Goal: Transaction & Acquisition: Purchase product/service

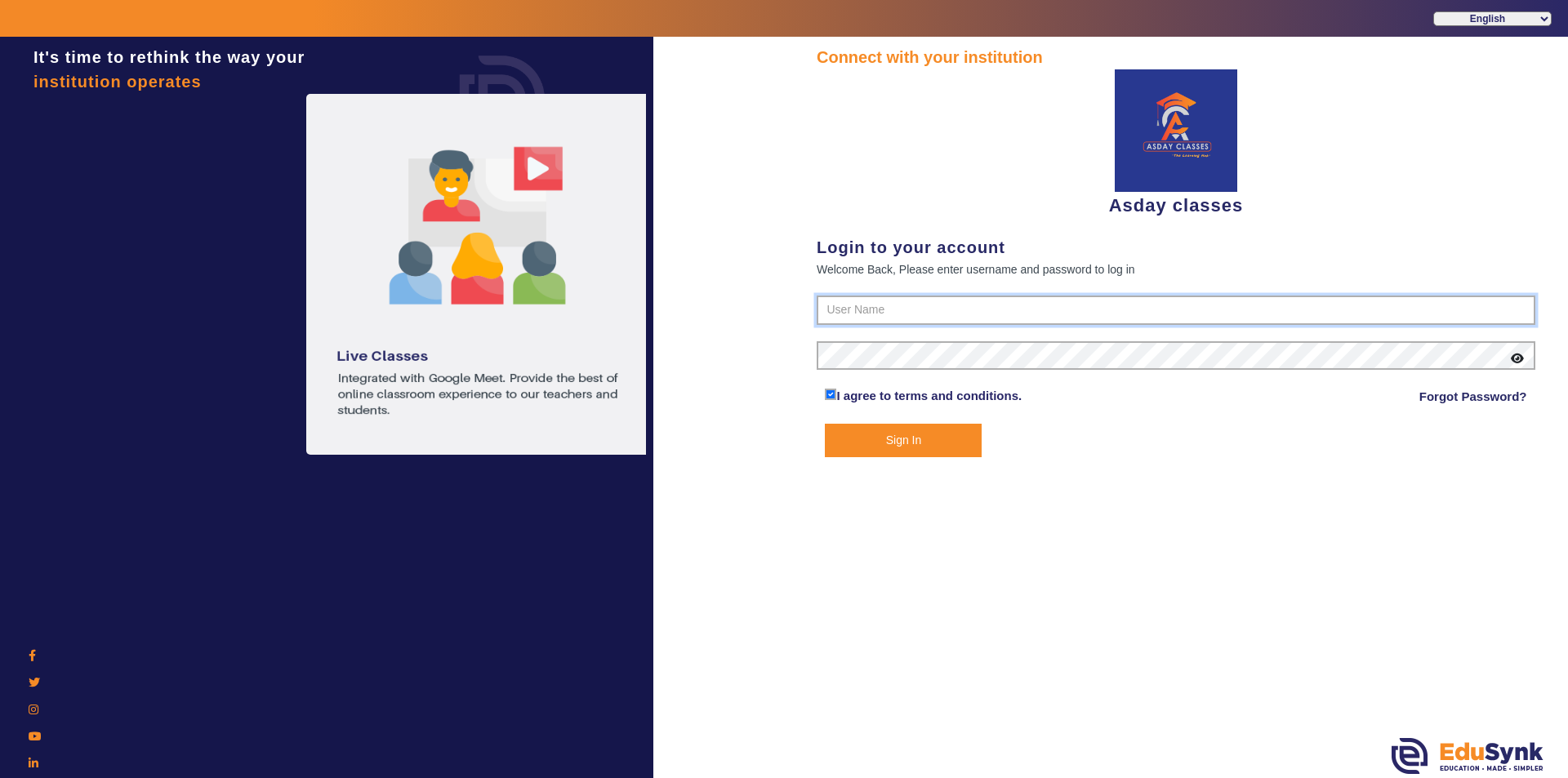
type input "7775077131"
click at [913, 442] on button "Sign In" at bounding box center [903, 440] width 157 height 34
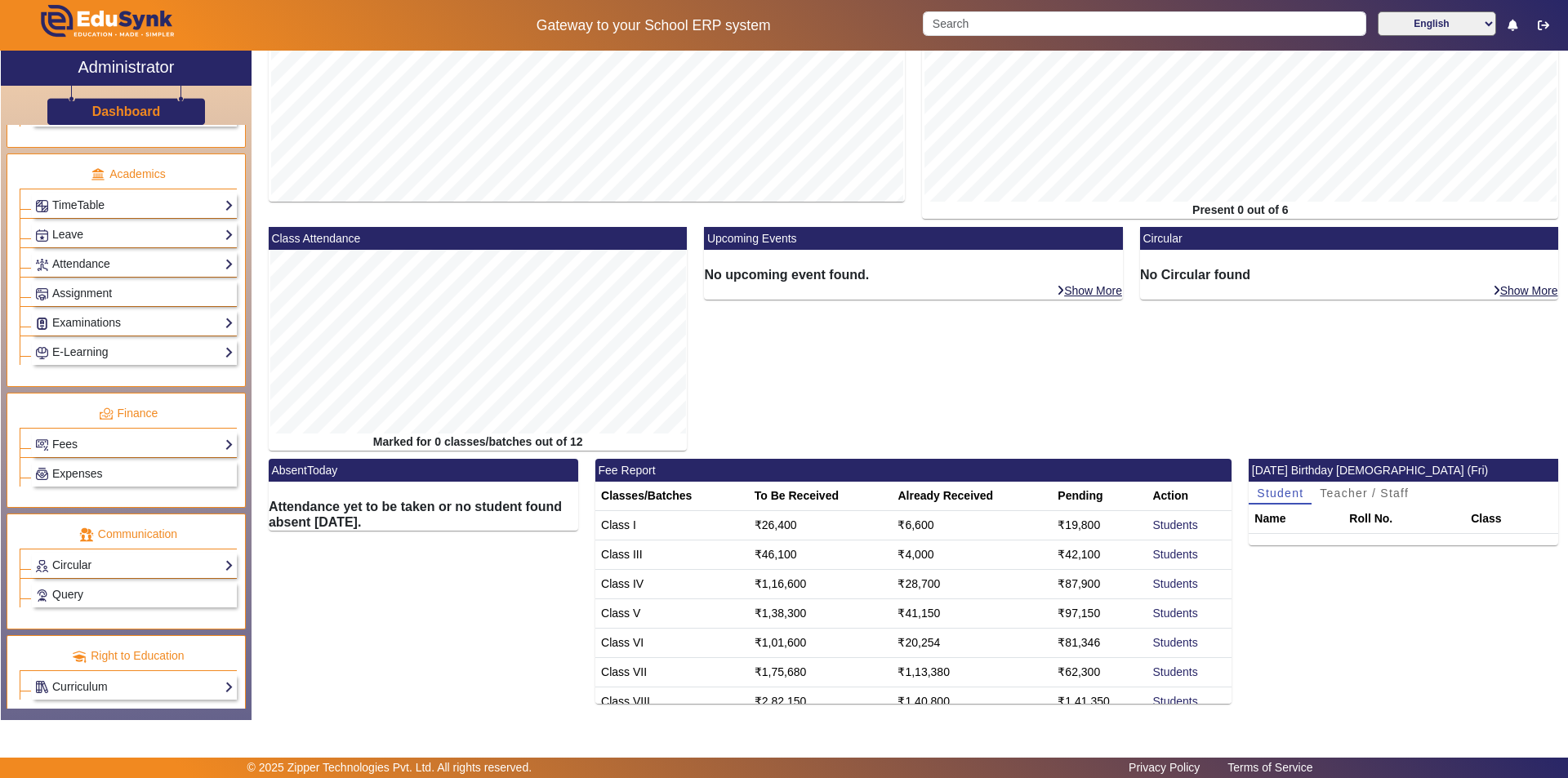
scroll to position [605, 0]
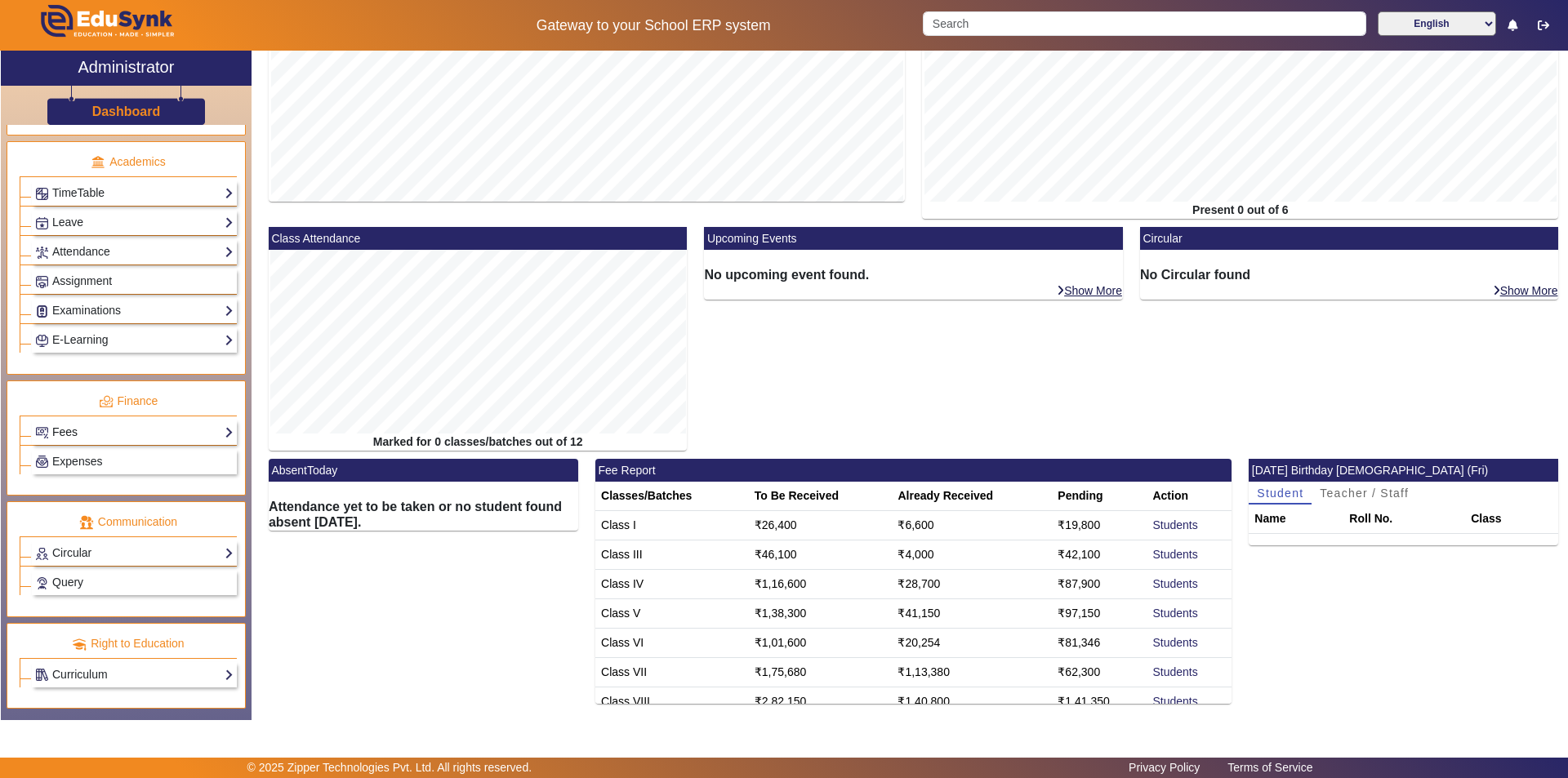
click at [79, 430] on link "Fees" at bounding box center [133, 433] width 198 height 19
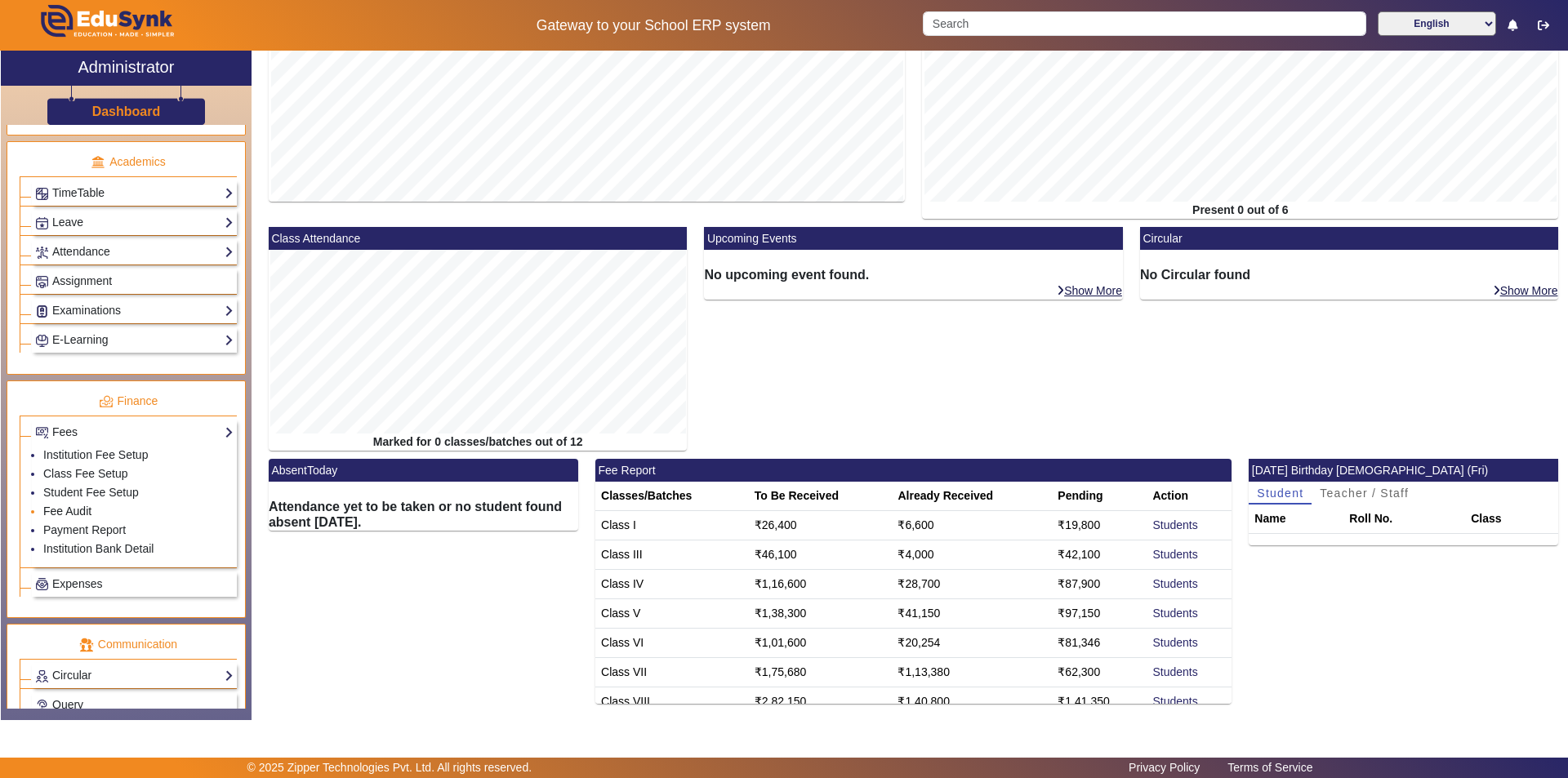
click at [84, 512] on link "Fee Audit" at bounding box center [67, 511] width 48 height 13
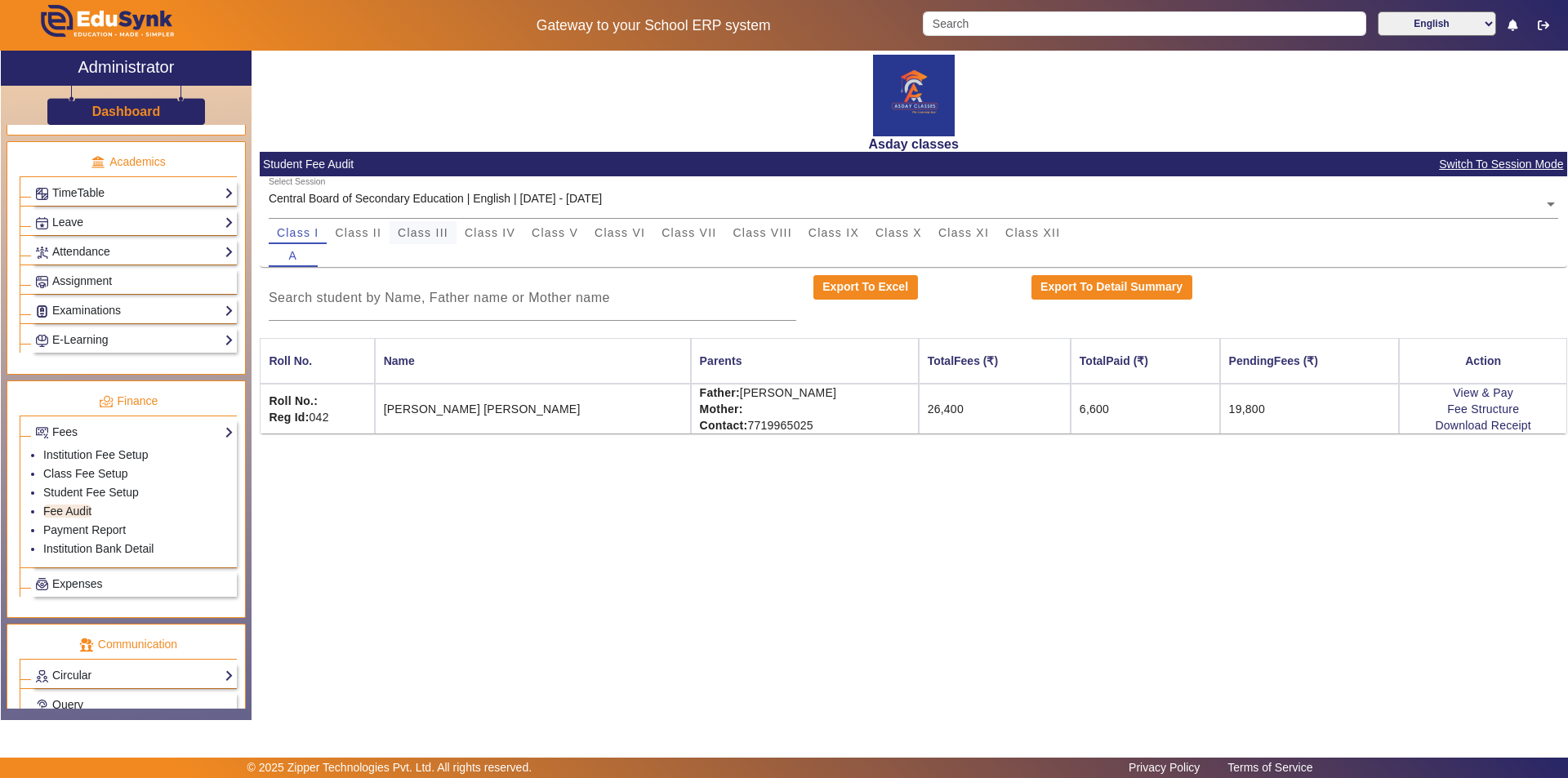
click at [436, 236] on span "Class III" at bounding box center [423, 233] width 51 height 11
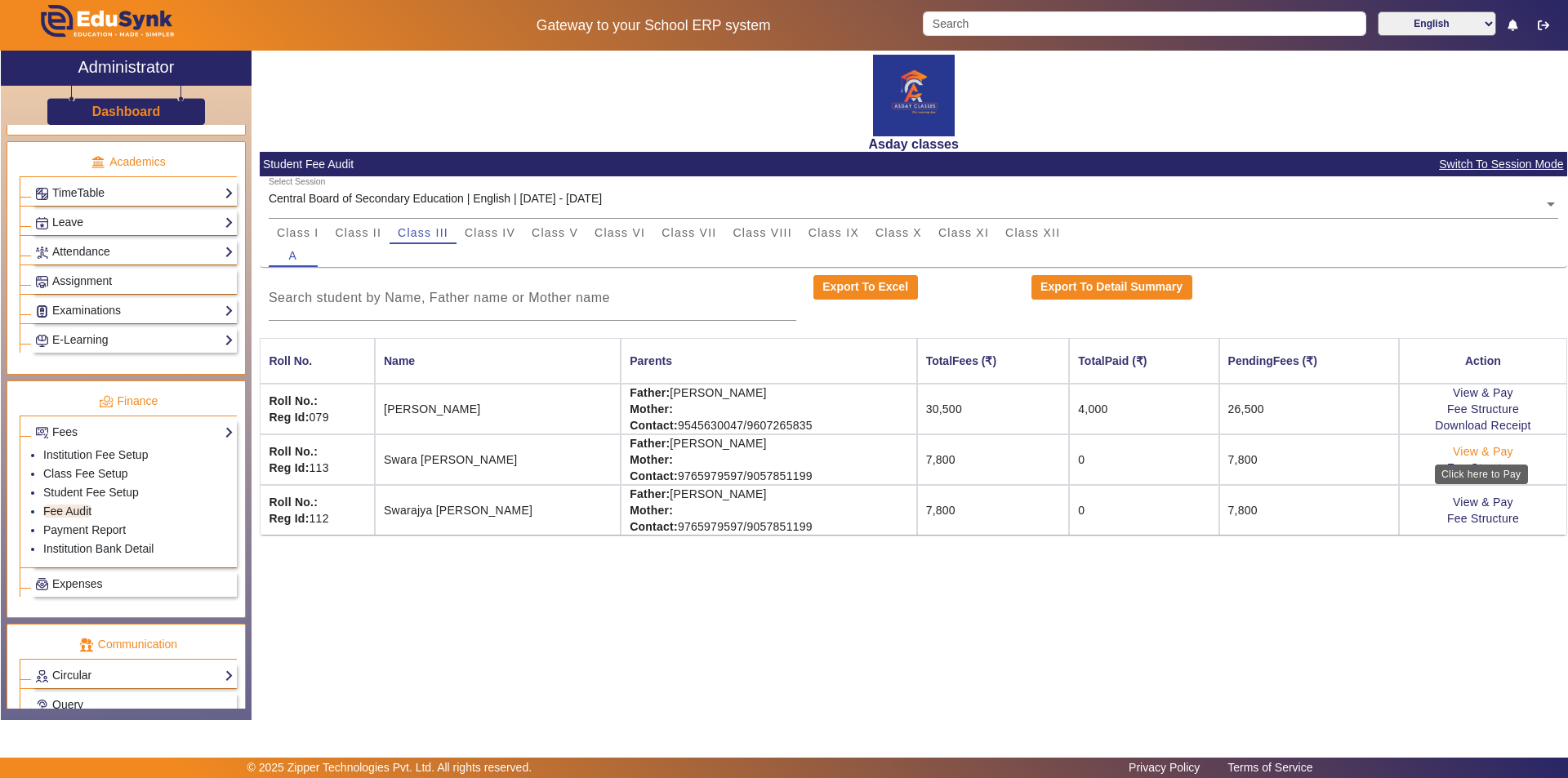
click at [1476, 451] on link "View & Pay" at bounding box center [1483, 451] width 60 height 13
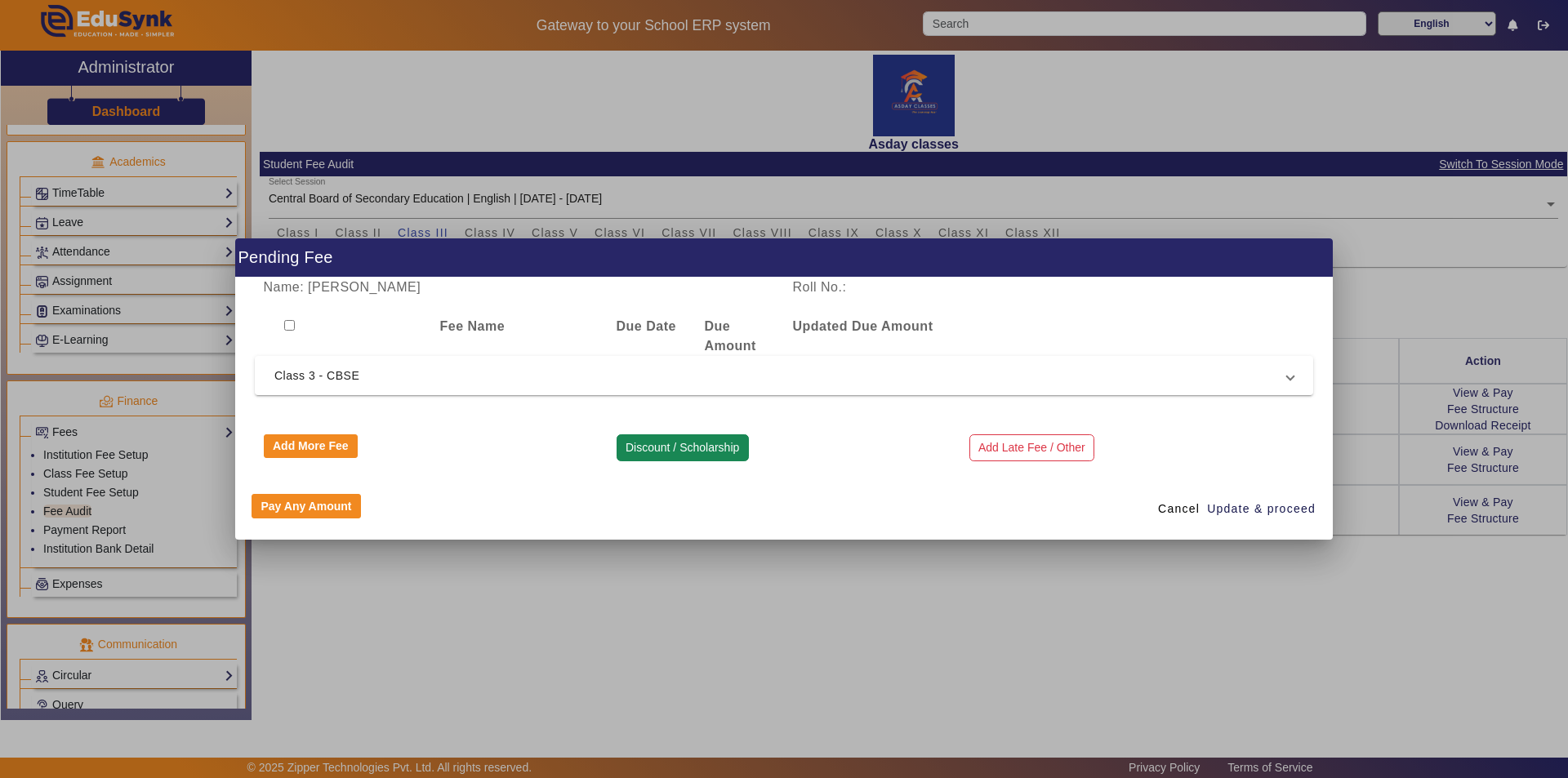
click at [695, 449] on button "Discount / Scholarship" at bounding box center [683, 449] width 132 height 28
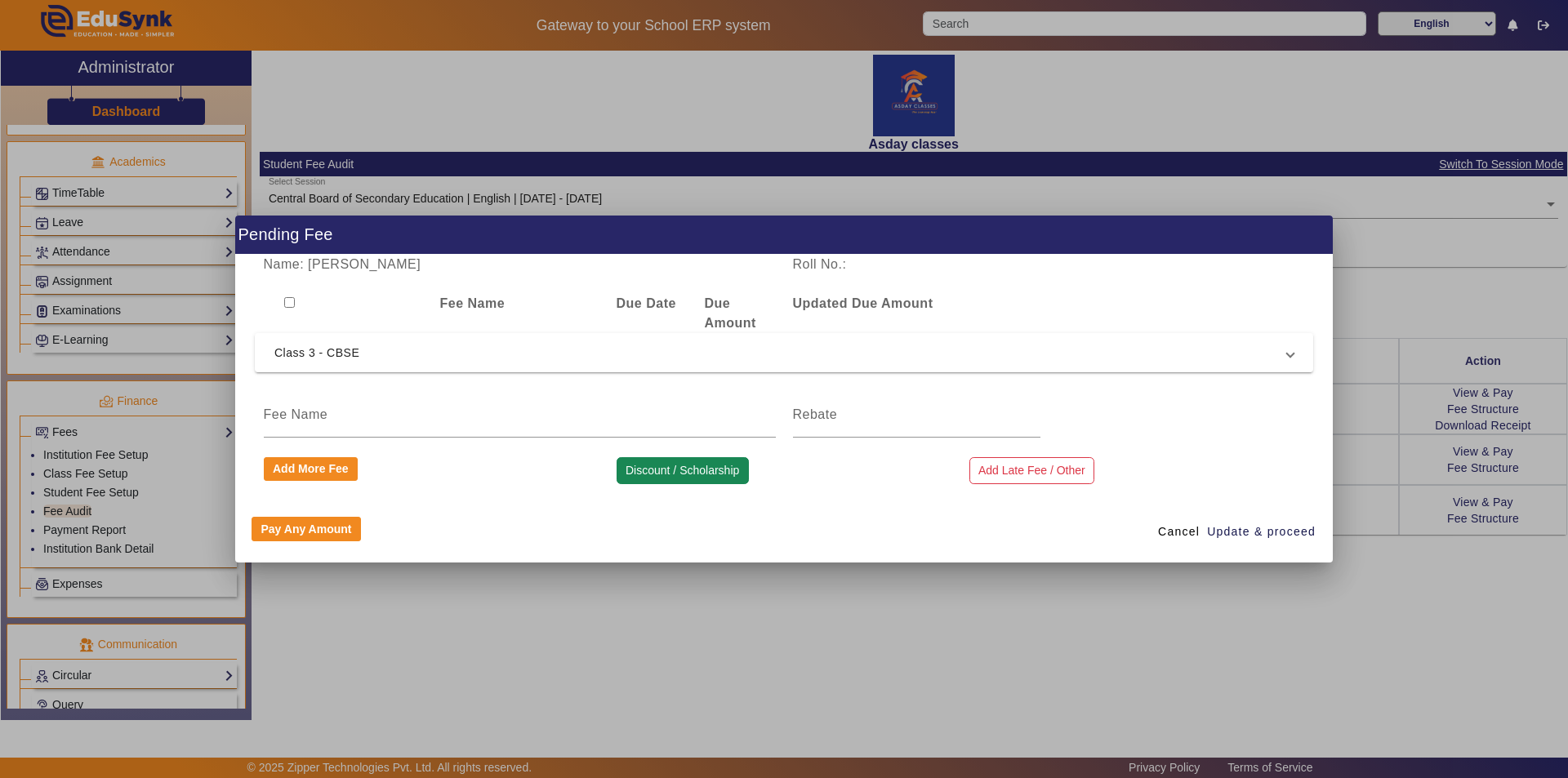
click at [668, 471] on button "Discount / Scholarship" at bounding box center [683, 471] width 132 height 28
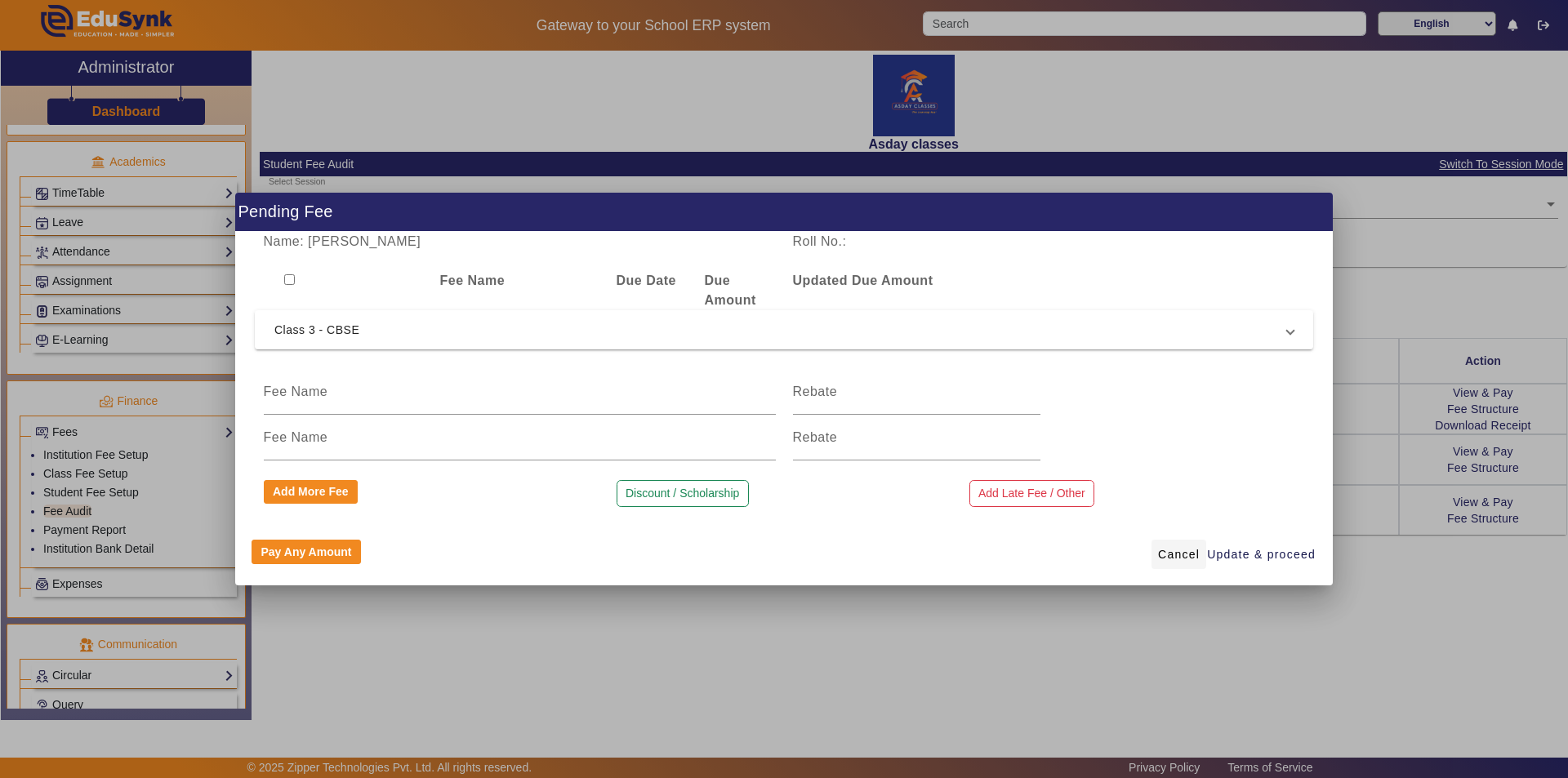
click at [1173, 551] on span "Cancel" at bounding box center [1178, 555] width 41 height 17
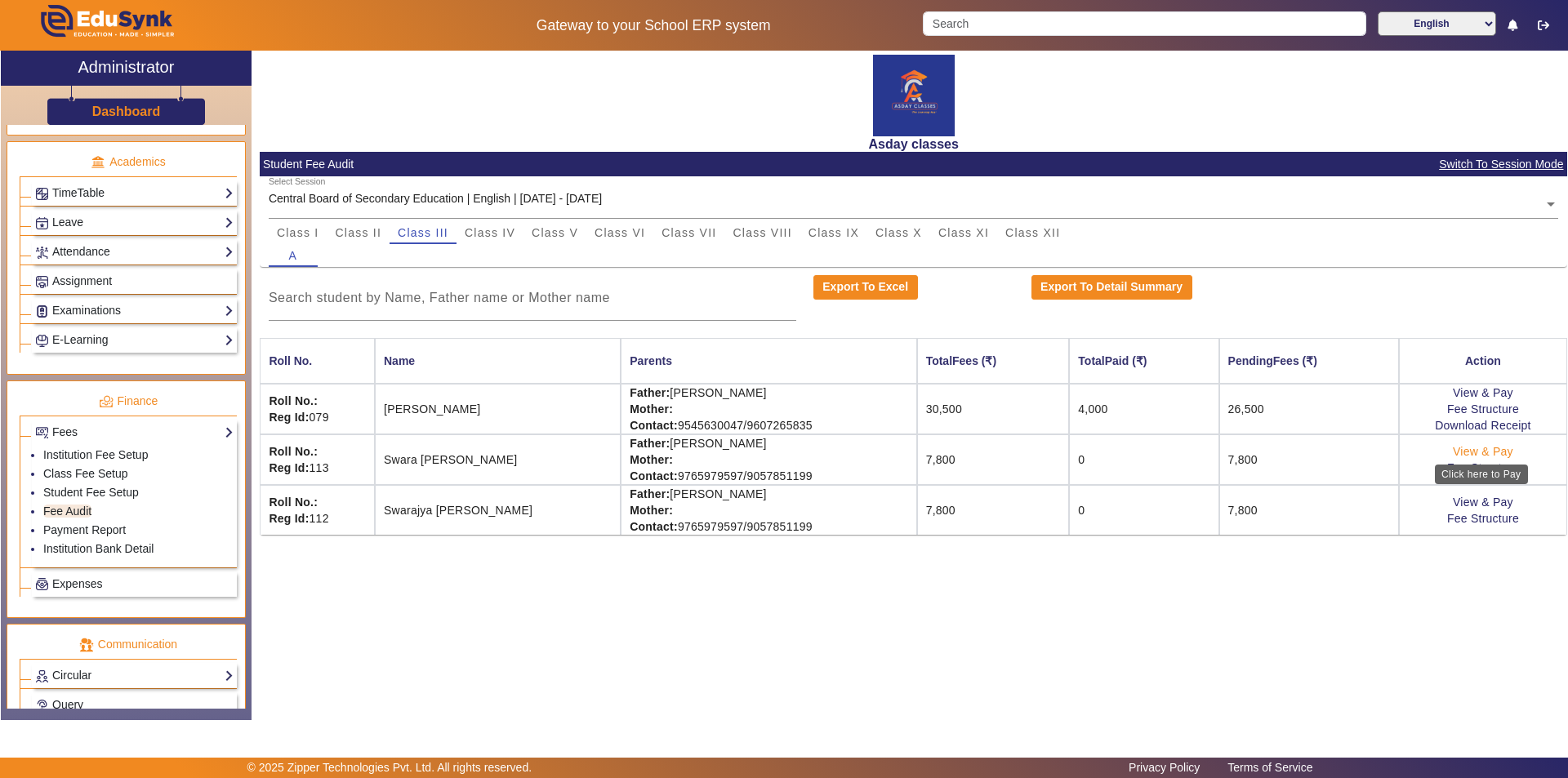
click at [1468, 449] on link "View & Pay" at bounding box center [1483, 451] width 60 height 13
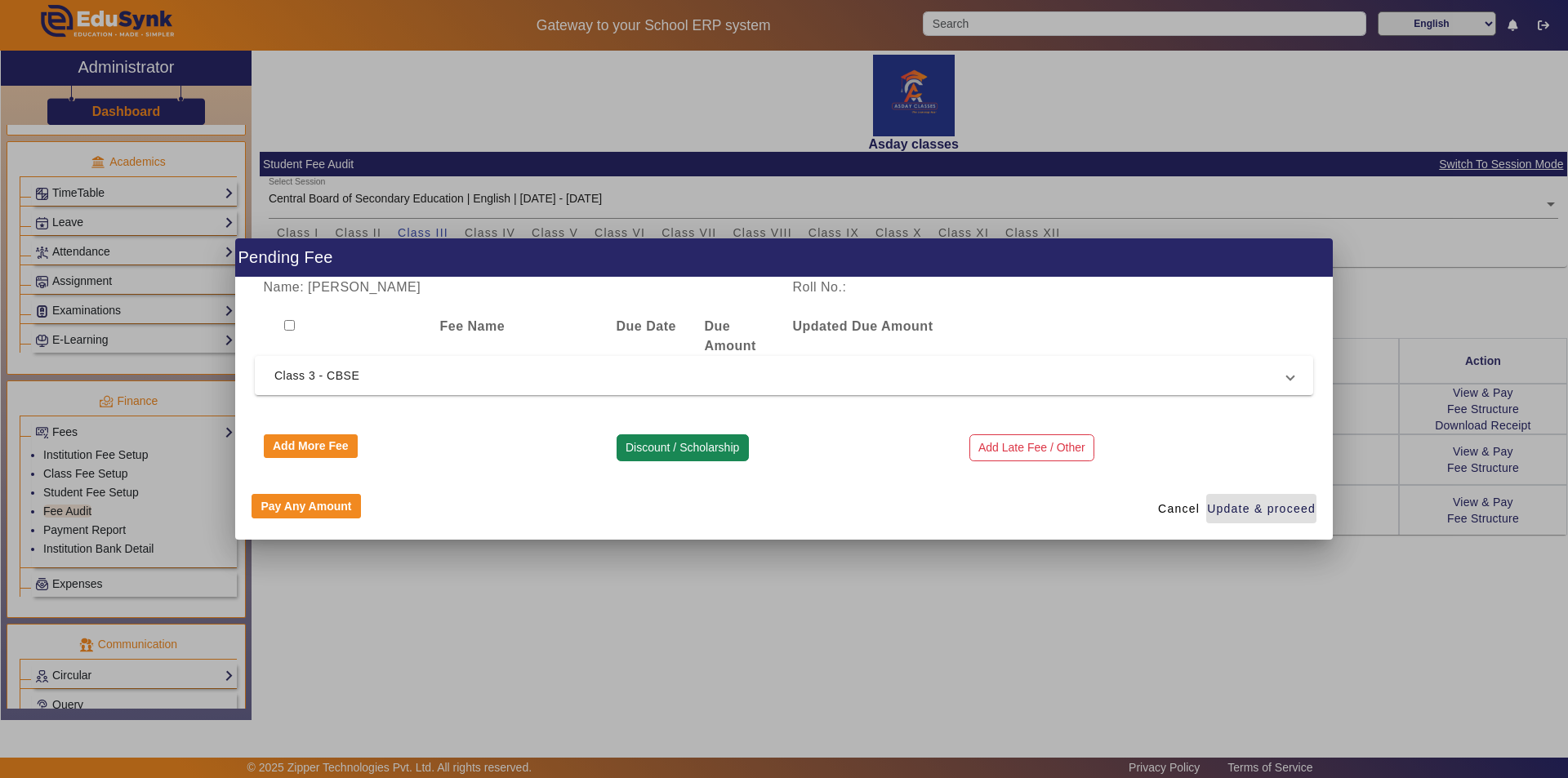
click at [672, 449] on button "Discount / Scholarship" at bounding box center [683, 449] width 132 height 28
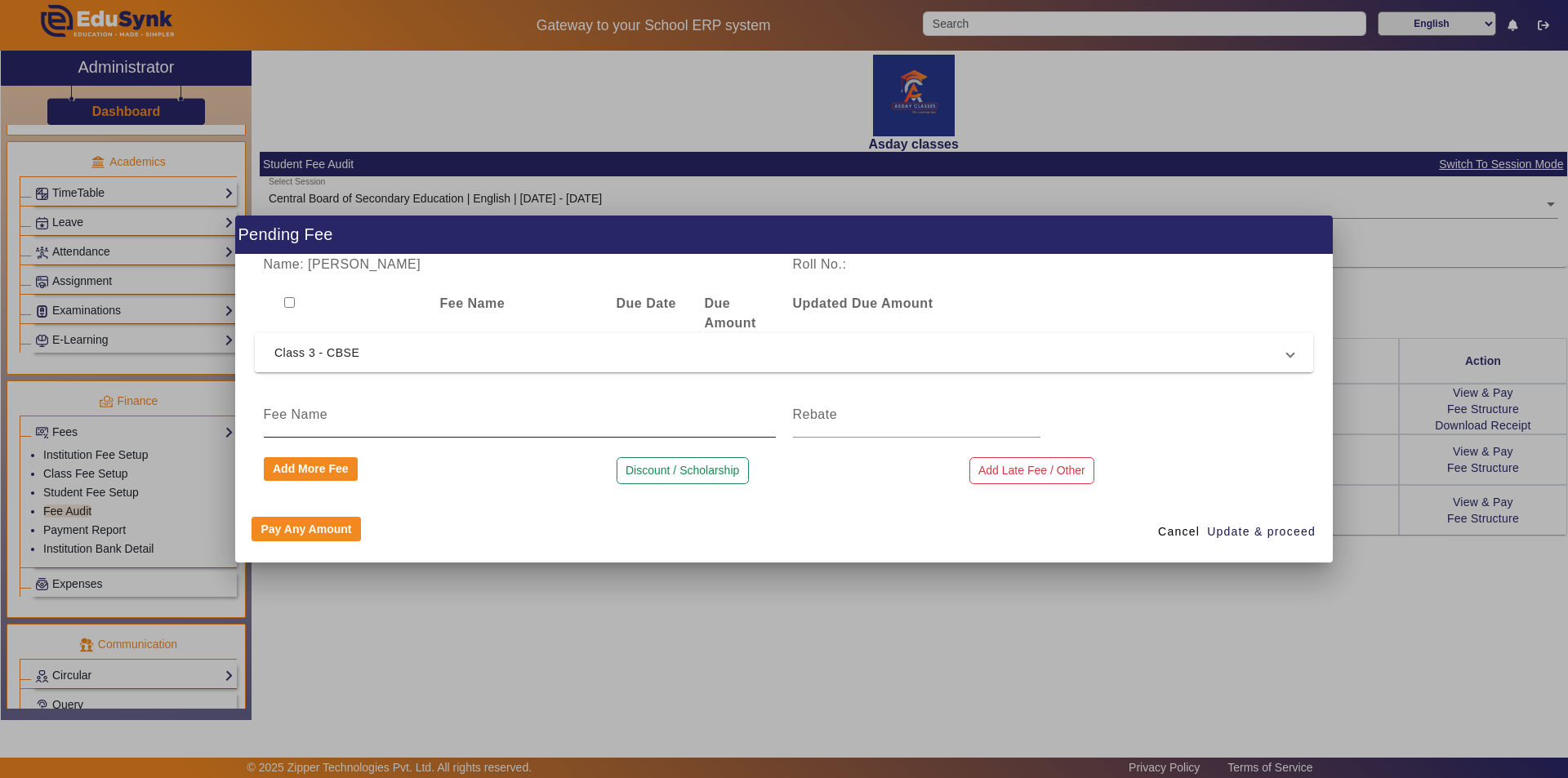
click at [345, 417] on input at bounding box center [519, 414] width 512 height 20
type input "Discount"
click at [847, 412] on input at bounding box center [917, 414] width 248 height 20
type input "50"
click at [838, 517] on div "Pay Any Amount Cancel Update & proceed" at bounding box center [784, 531] width 1098 height 62
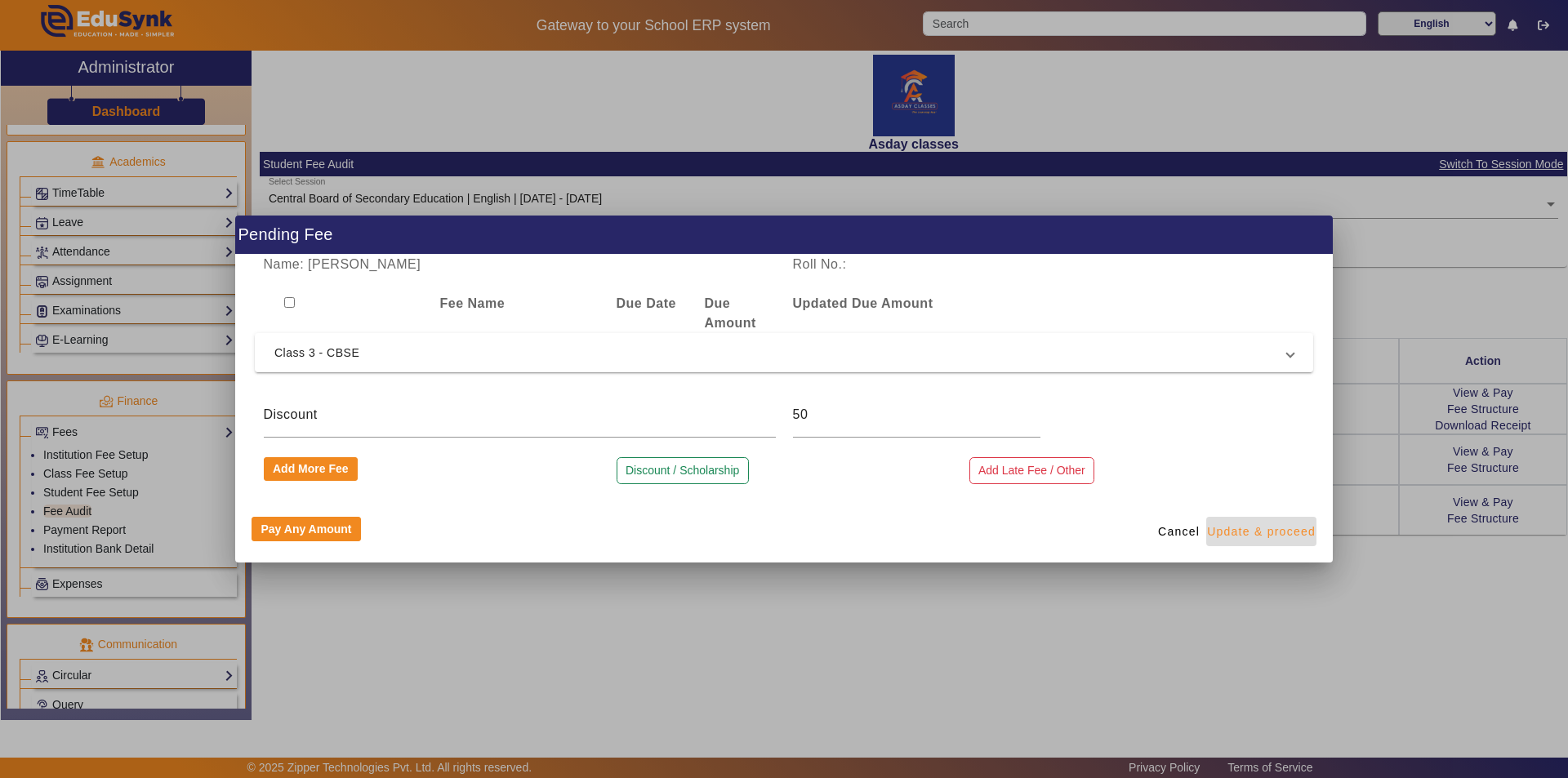
click at [1222, 536] on span "Update & proceed" at bounding box center [1262, 532] width 109 height 17
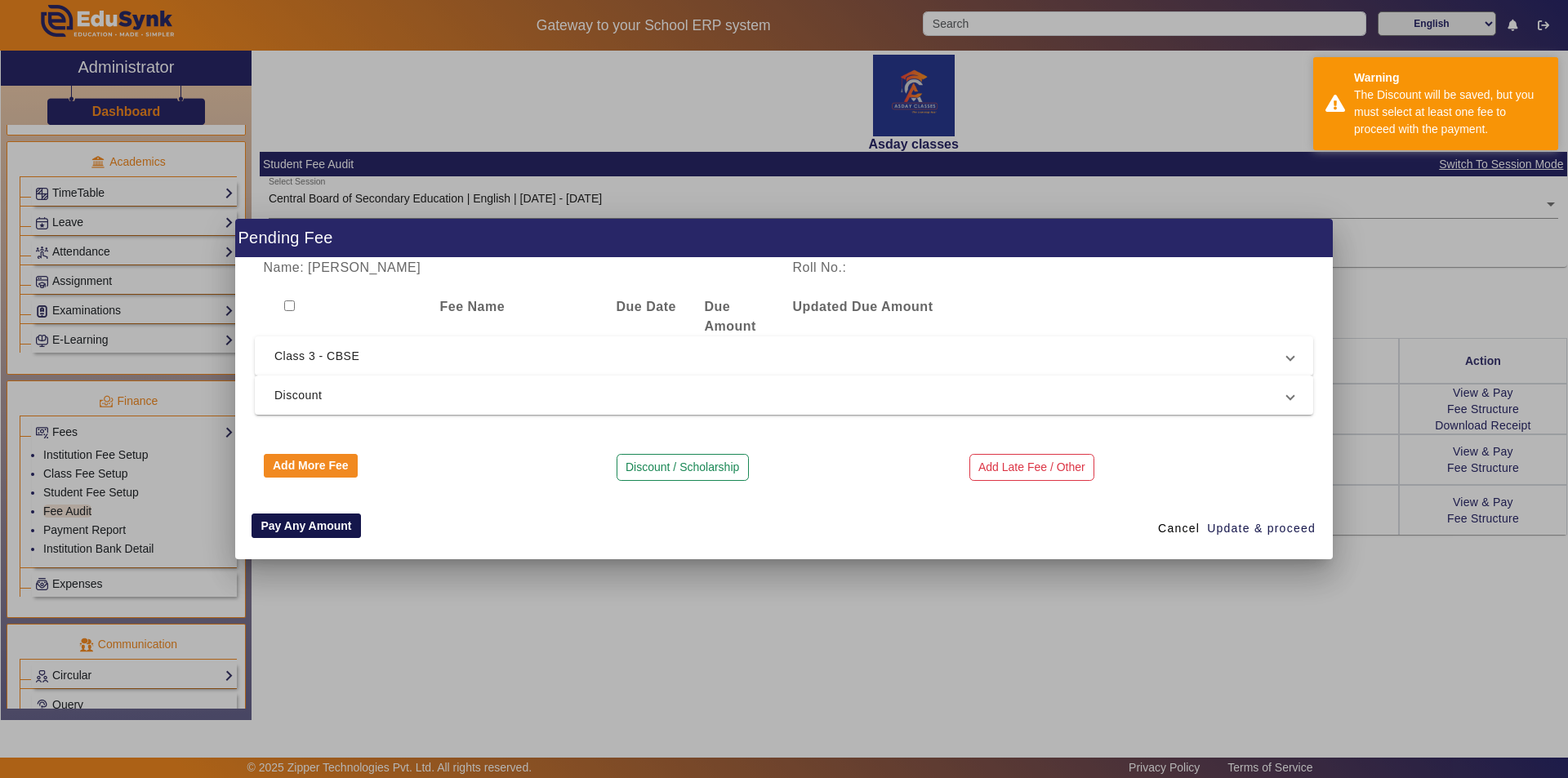
click at [322, 527] on button "Pay Any Amount" at bounding box center [306, 526] width 110 height 24
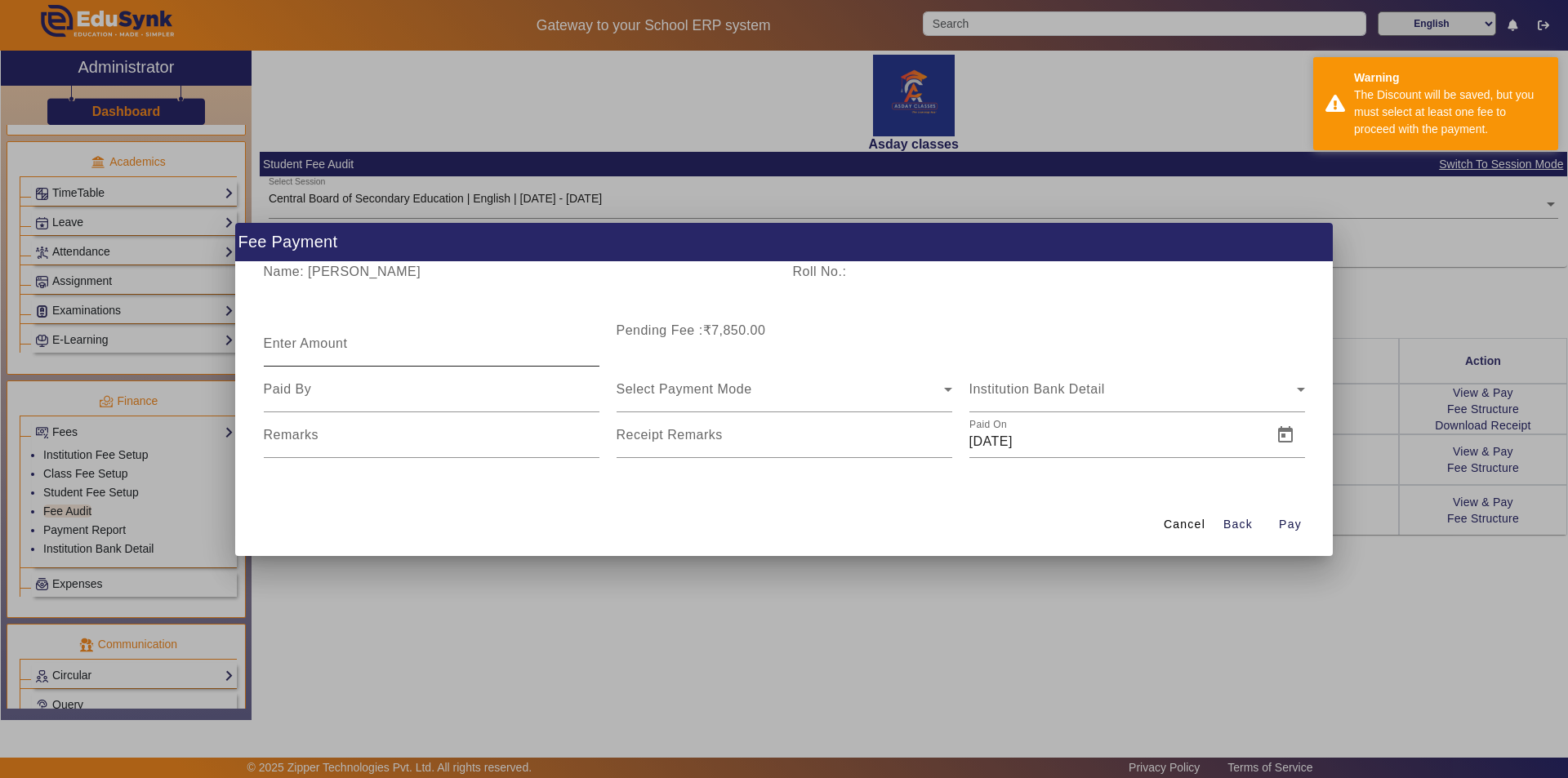
click at [300, 333] on div "Enter Amount" at bounding box center [431, 343] width 335 height 46
type input "600"
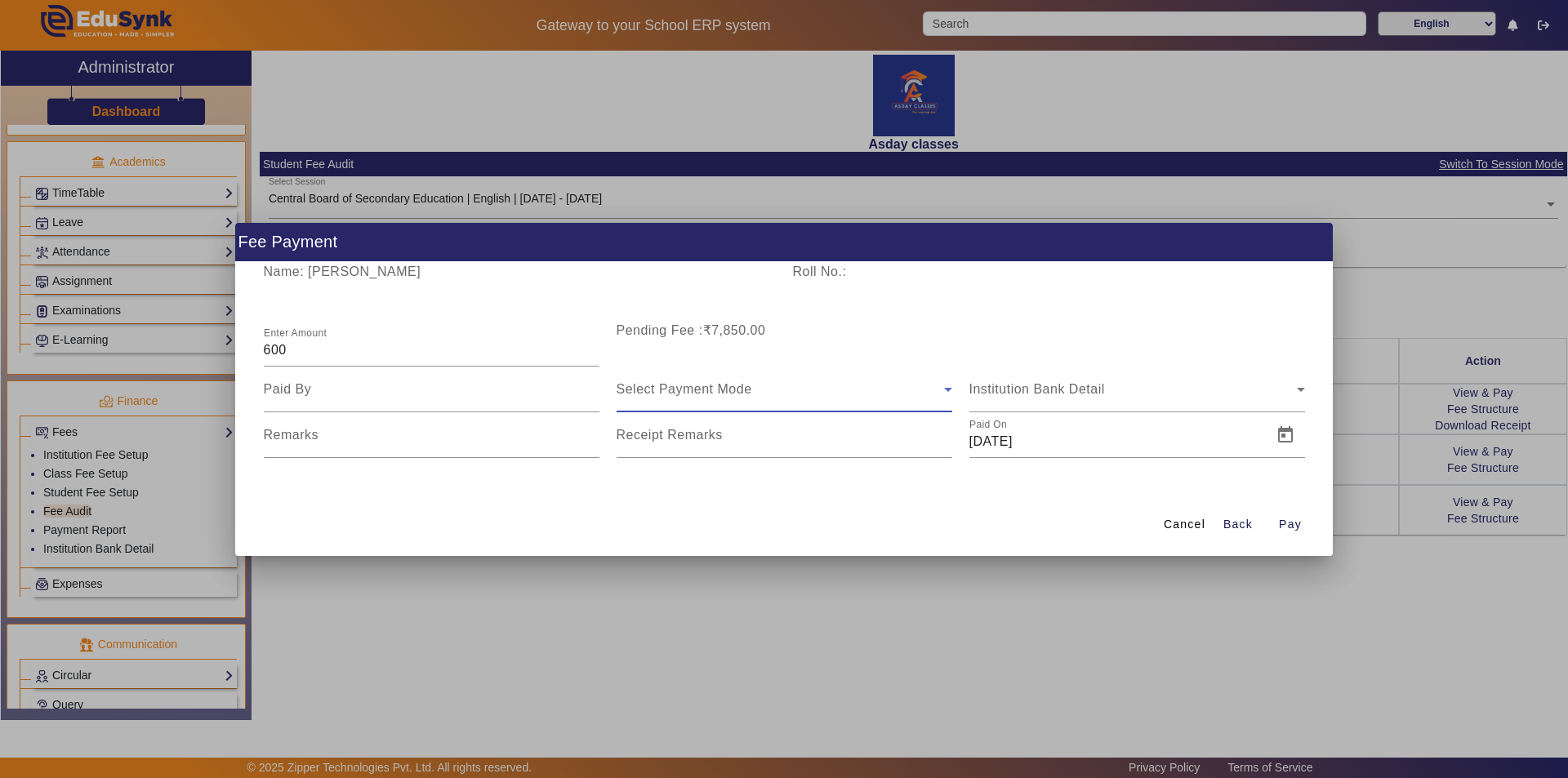
click at [653, 385] on span "Select Payment Mode" at bounding box center [684, 389] width 135 height 14
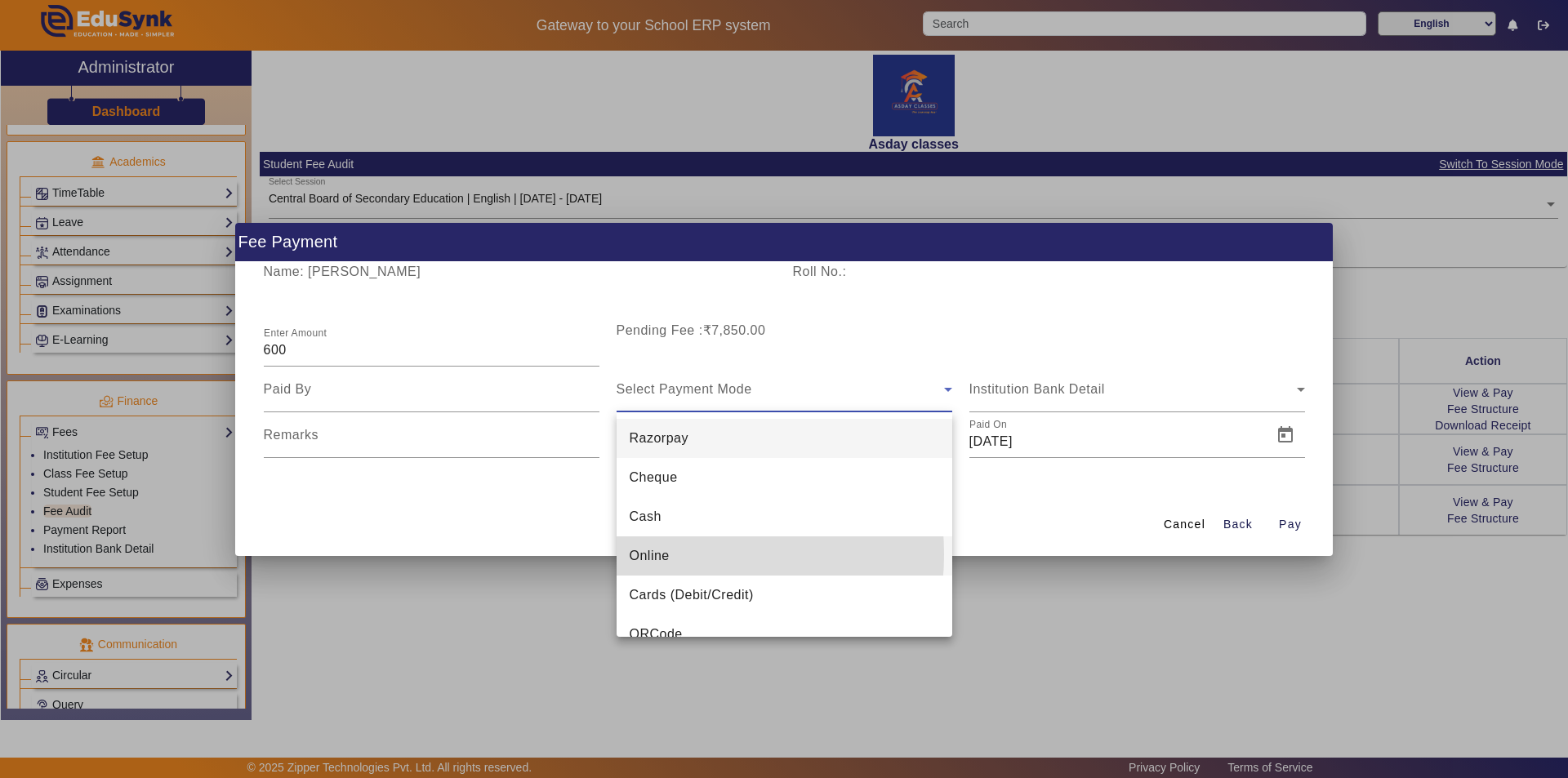
click at [661, 555] on span "Online" at bounding box center [650, 556] width 40 height 20
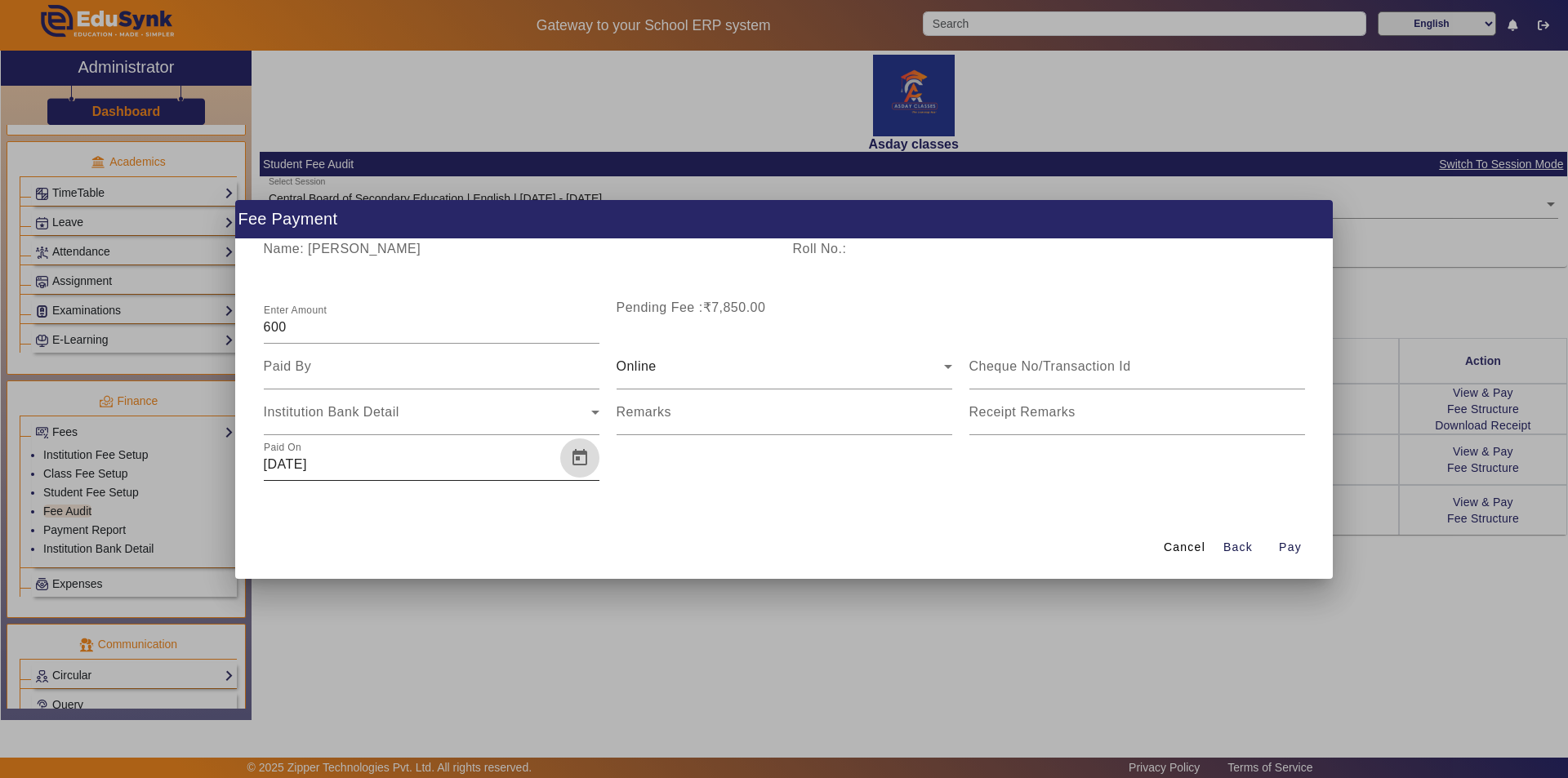
click at [574, 454] on span "Open calendar" at bounding box center [580, 458] width 39 height 39
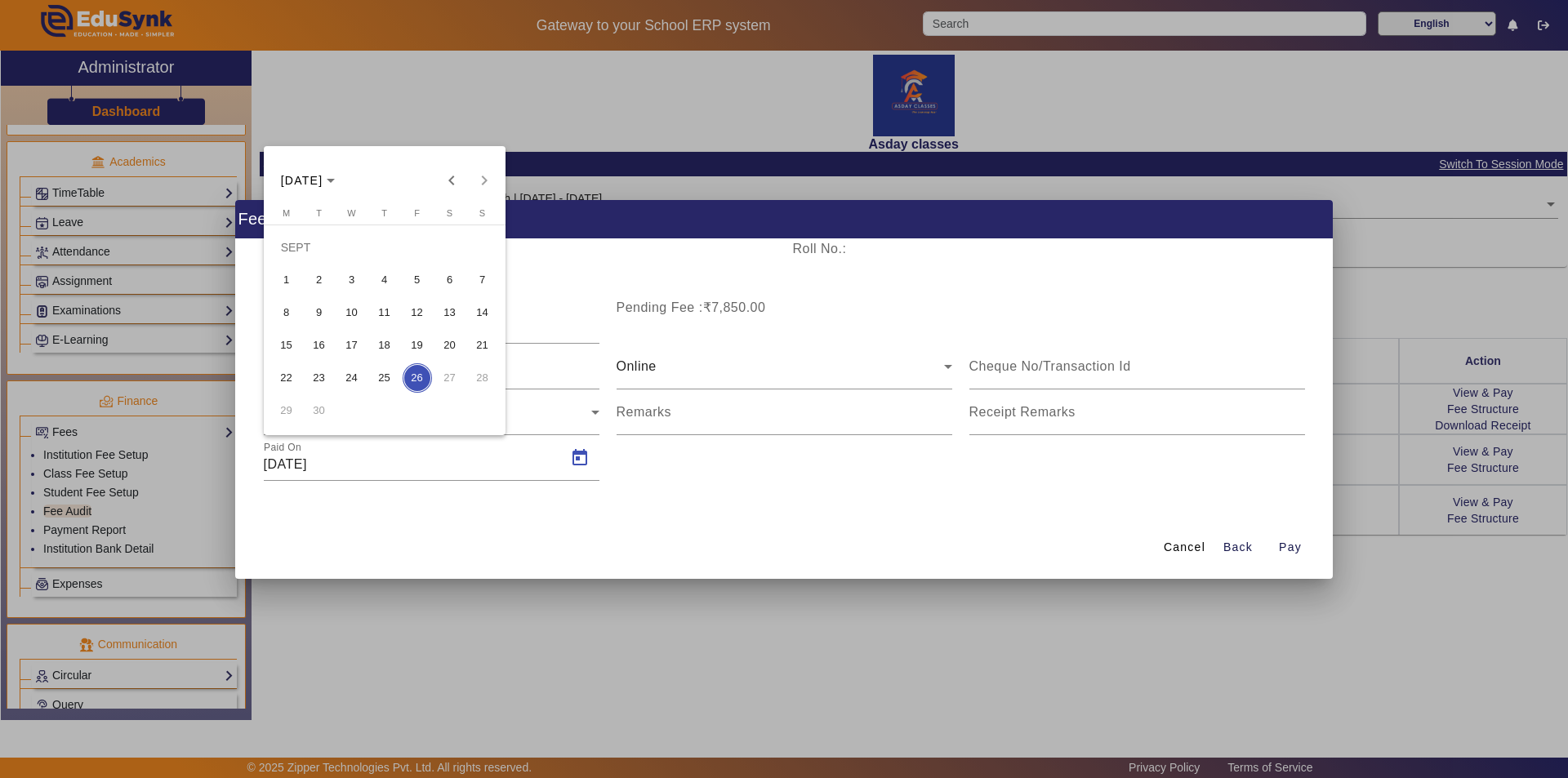
click at [386, 373] on span "25" at bounding box center [384, 377] width 29 height 29
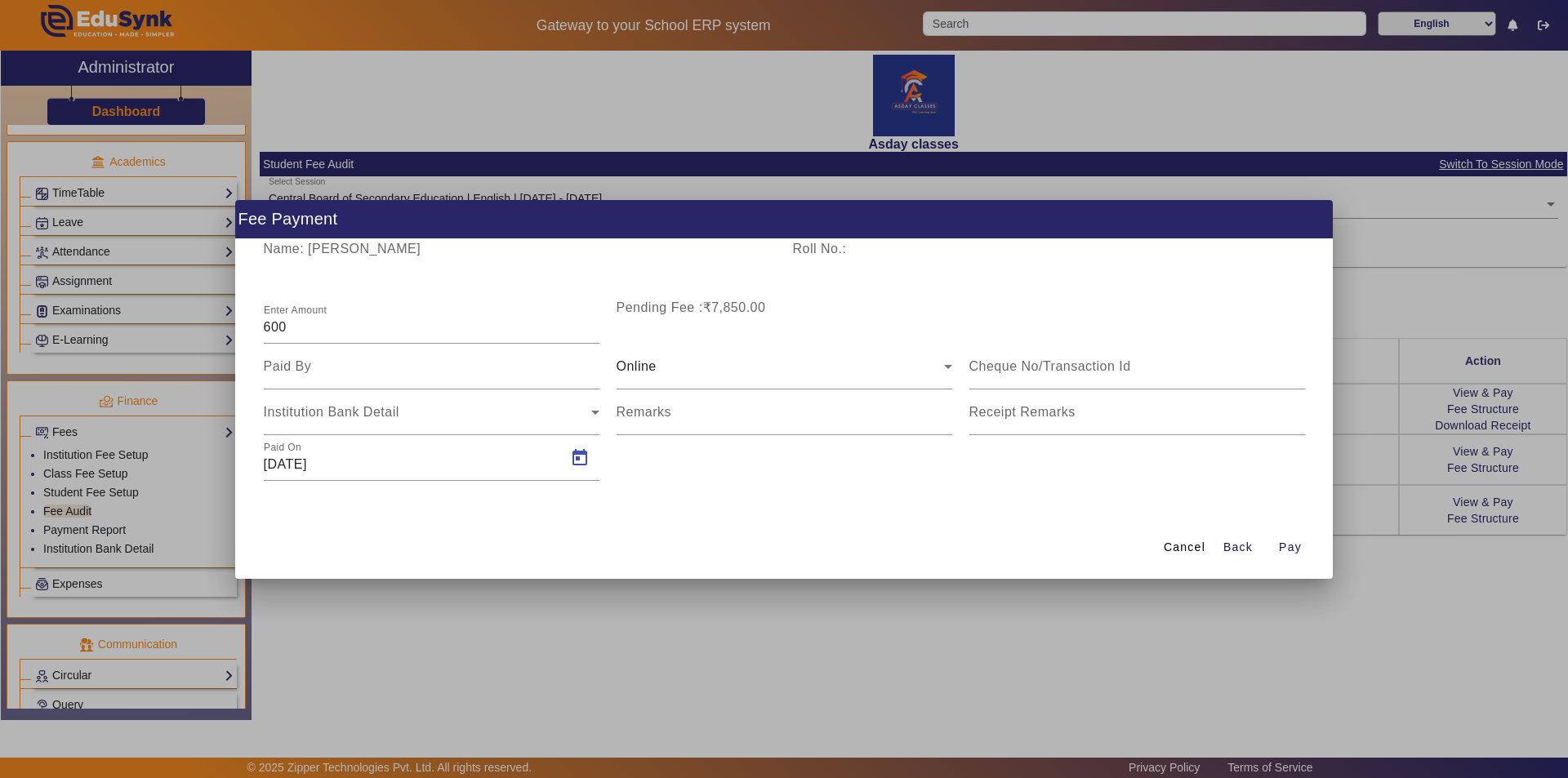
type input "[DATE]"
click at [1287, 549] on span "Pay" at bounding box center [1290, 547] width 23 height 17
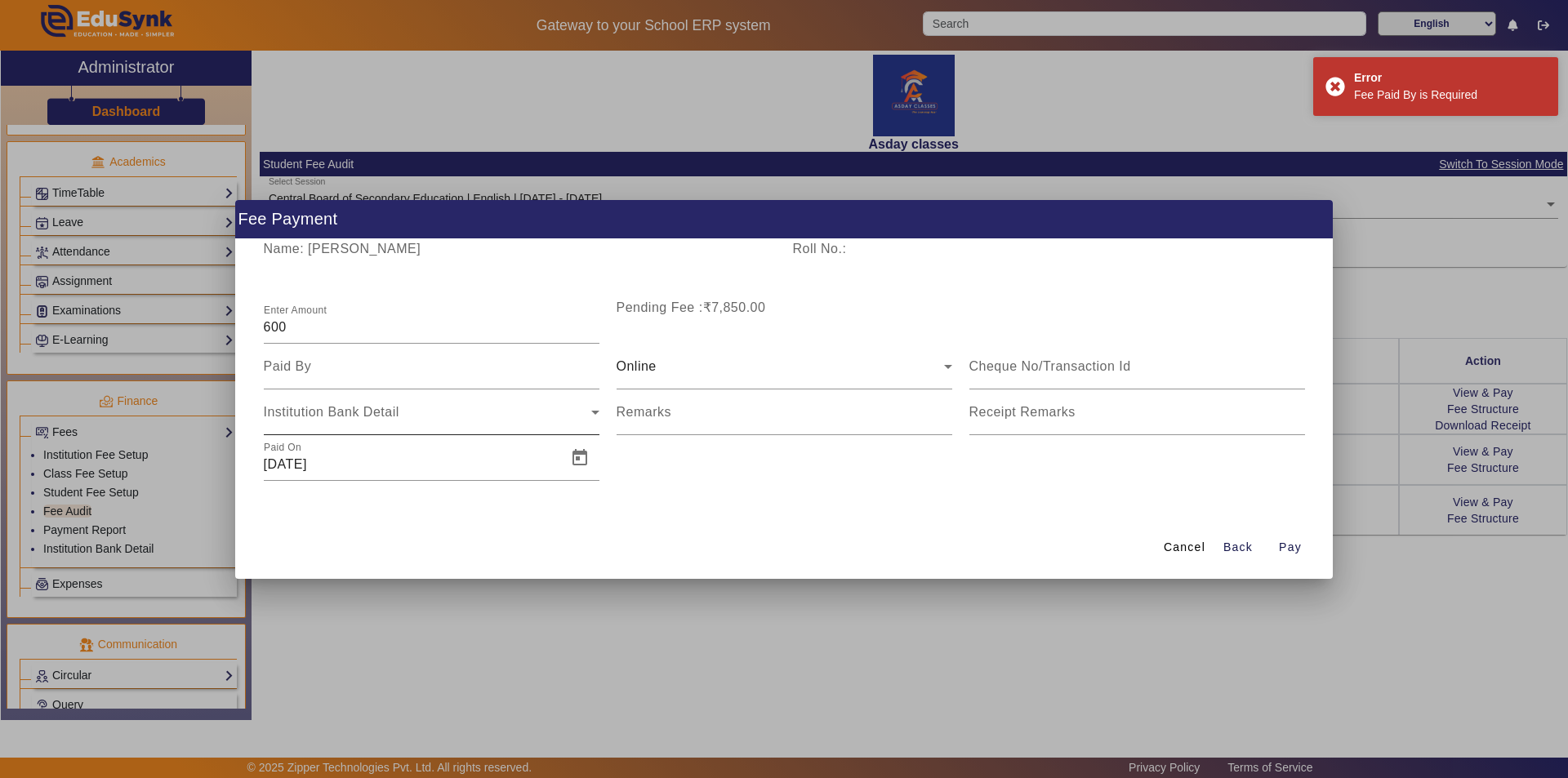
click at [289, 423] on div "Institution Bank Detail" at bounding box center [431, 412] width 335 height 46
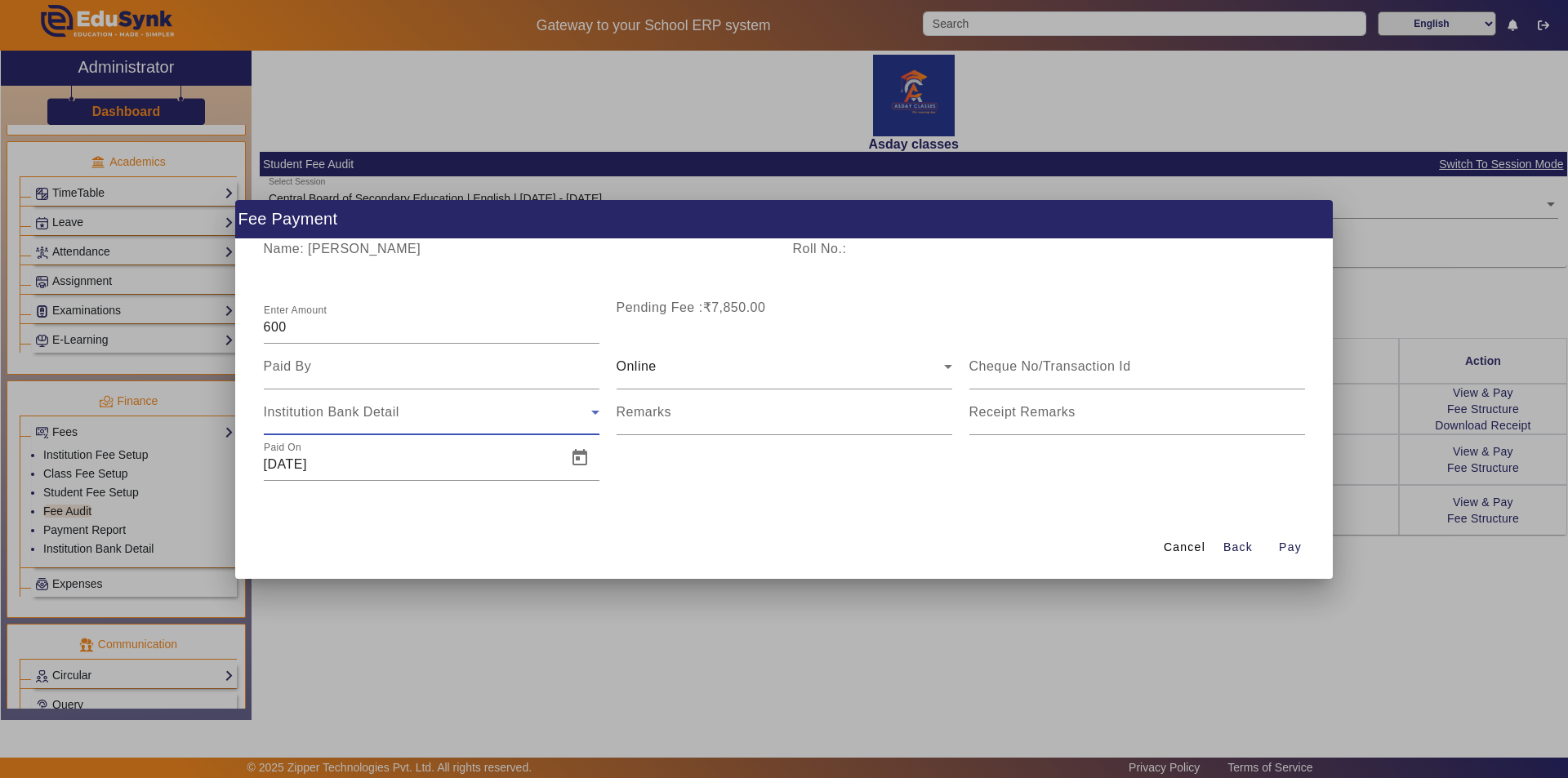
click at [296, 413] on span "Institution Bank Detail" at bounding box center [331, 411] width 135 height 14
click at [352, 412] on span "Institution Bank Detail" at bounding box center [331, 411] width 135 height 14
click at [880, 513] on div "Name: [PERSON_NAME] Roll No.: Enter Amount 600 Pending Fee :₹7,850.00 Online In…" at bounding box center [784, 378] width 1098 height 278
click at [323, 364] on input at bounding box center [431, 366] width 335 height 20
type input "Mother"
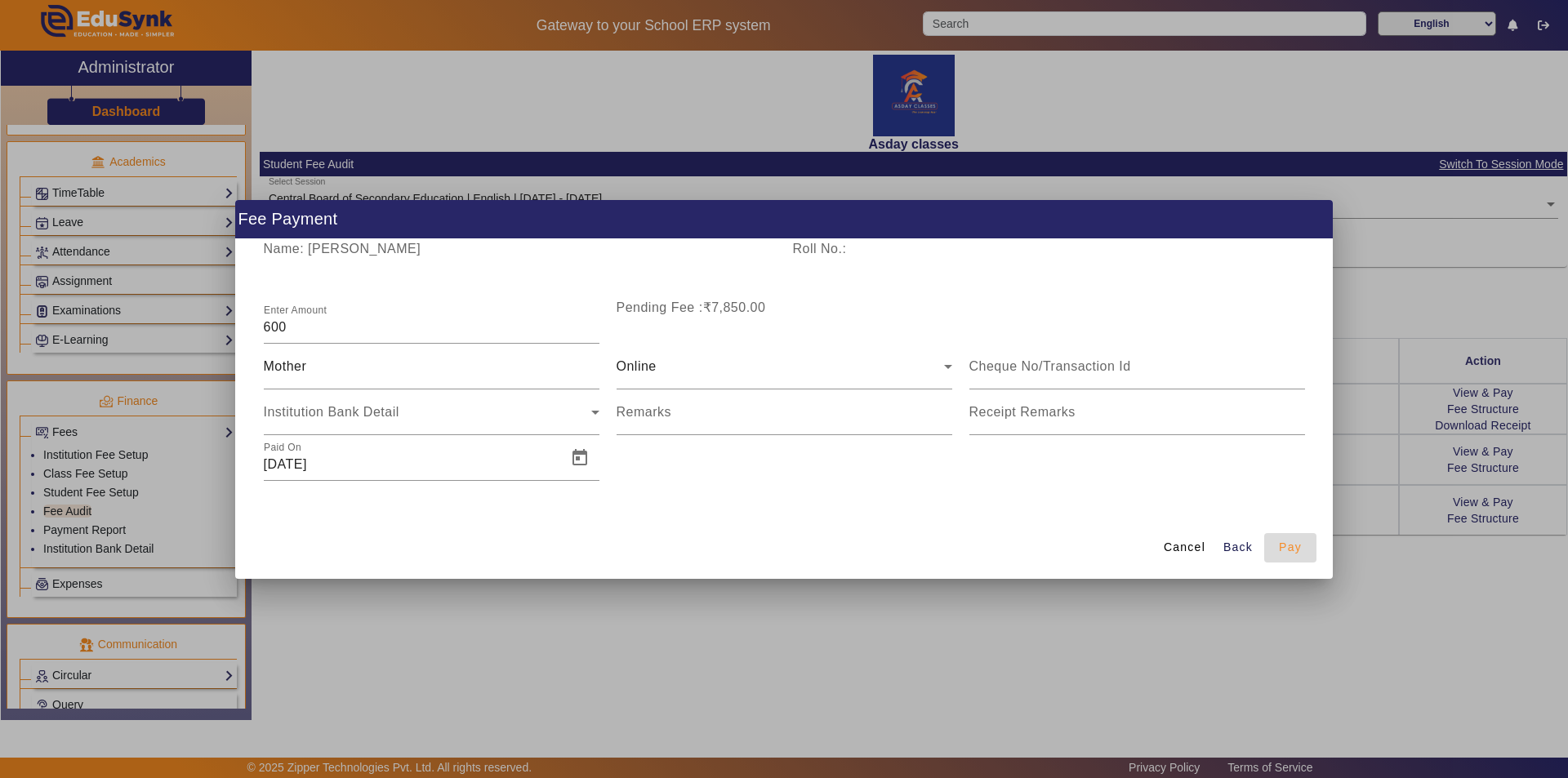
click at [1285, 548] on span "Pay" at bounding box center [1290, 547] width 23 height 17
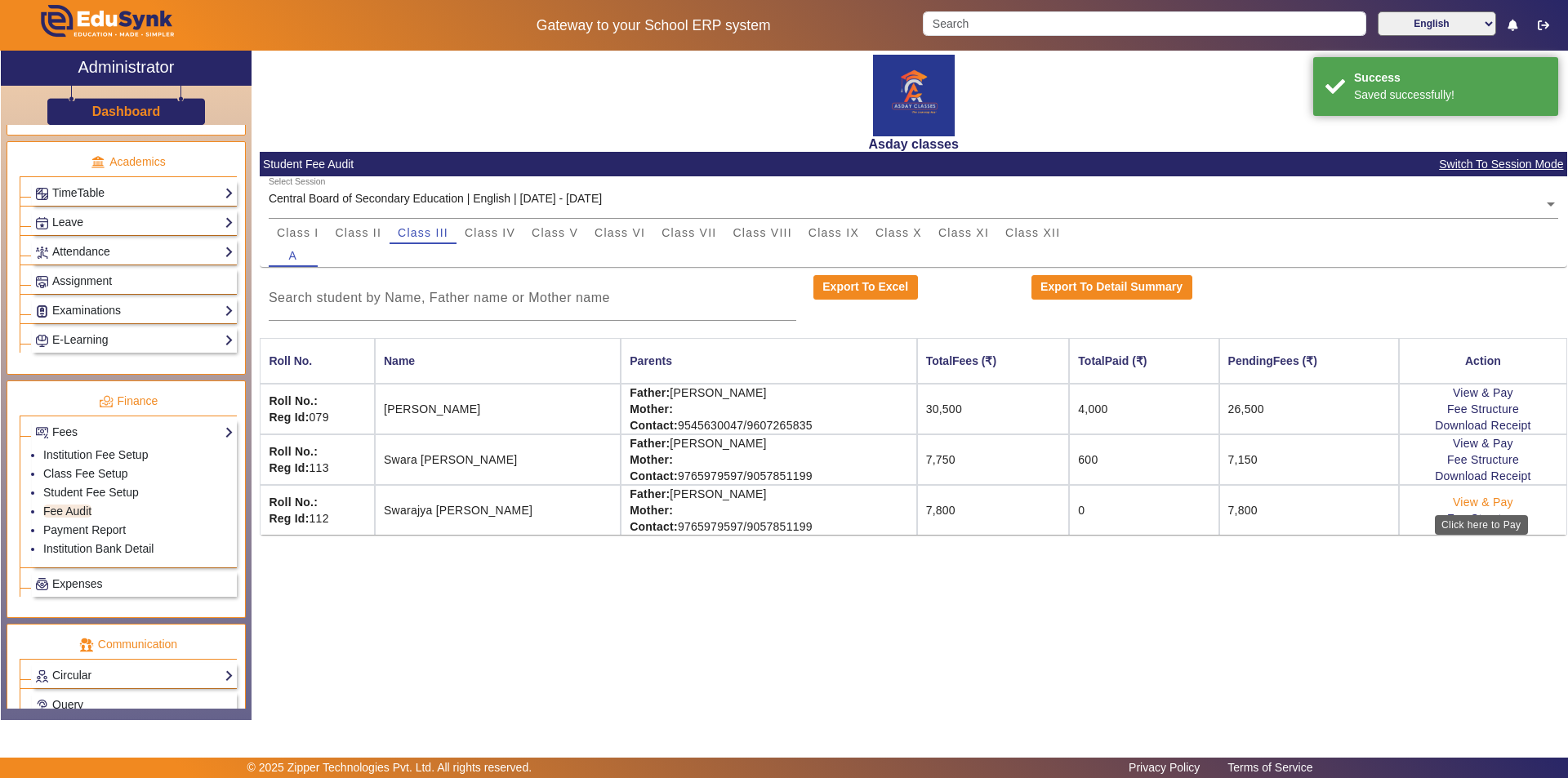
click at [1470, 502] on link "View & Pay" at bounding box center [1483, 502] width 60 height 13
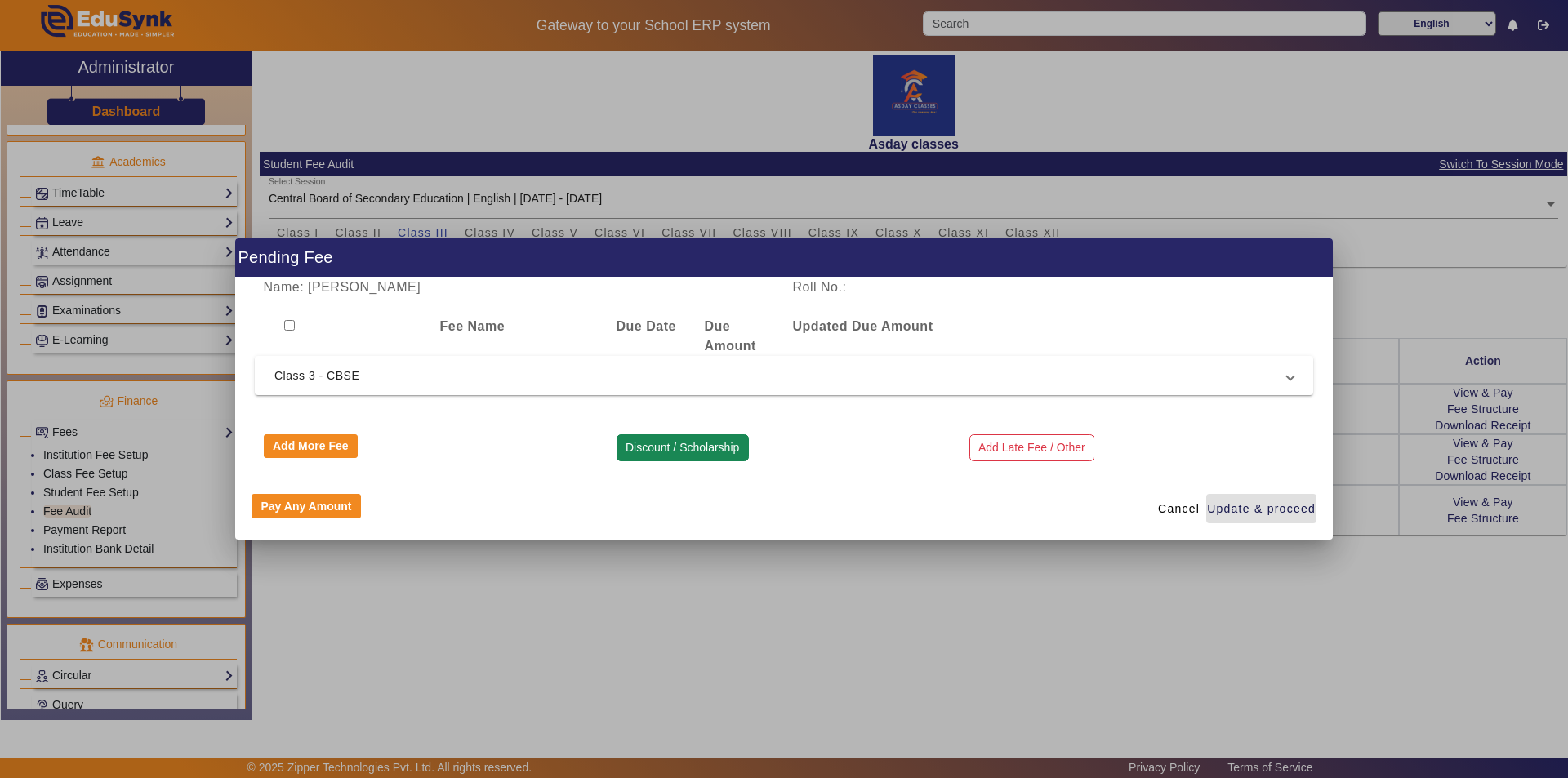
click at [665, 450] on button "Discount / Scholarship" at bounding box center [683, 449] width 132 height 28
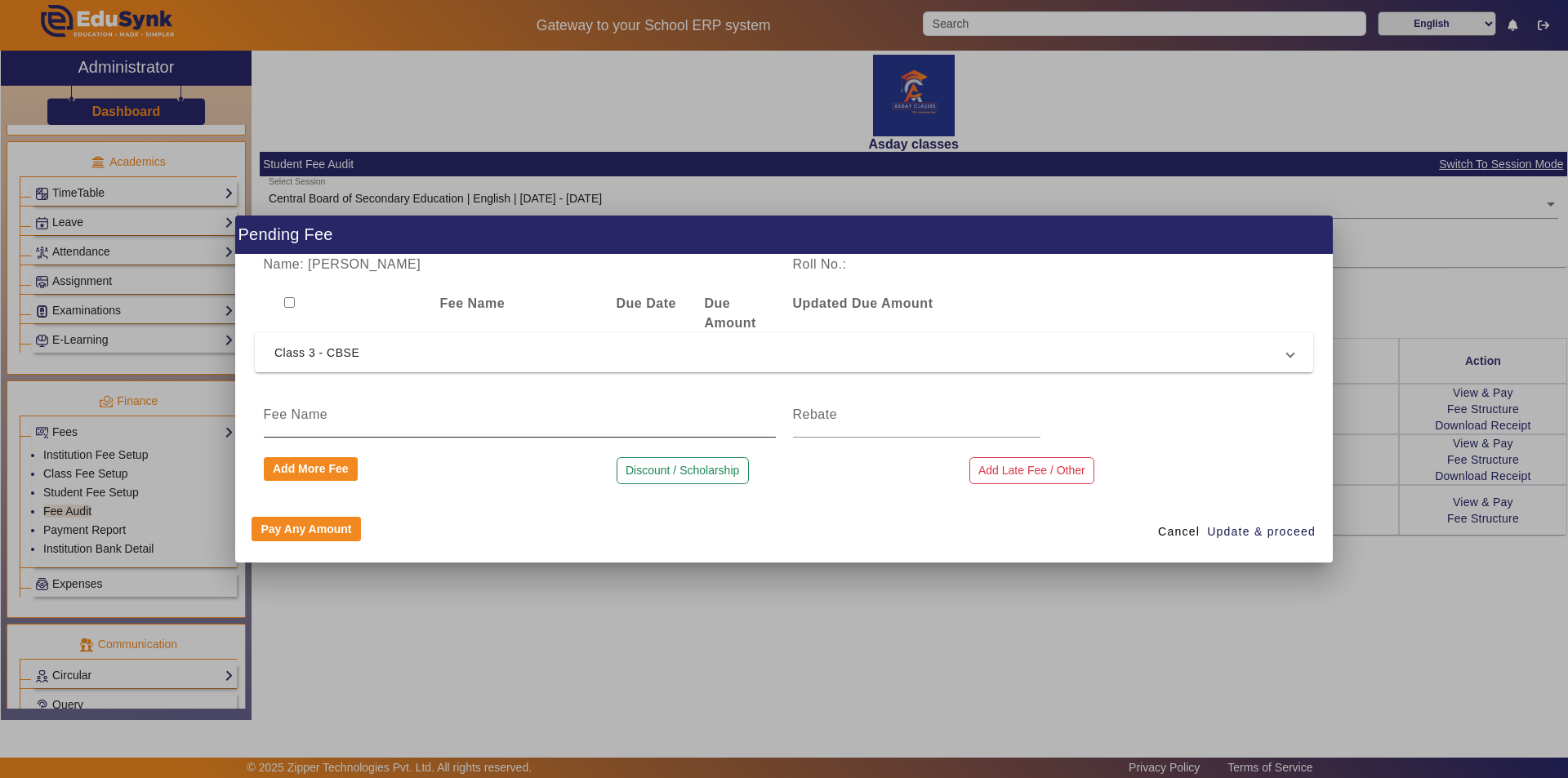
click at [327, 420] on input at bounding box center [519, 414] width 512 height 20
type input "Discount"
click at [807, 414] on input at bounding box center [917, 414] width 248 height 20
type input "50"
click at [761, 538] on div "Pay Any Amount Cancel Update & proceed" at bounding box center [784, 531] width 1098 height 62
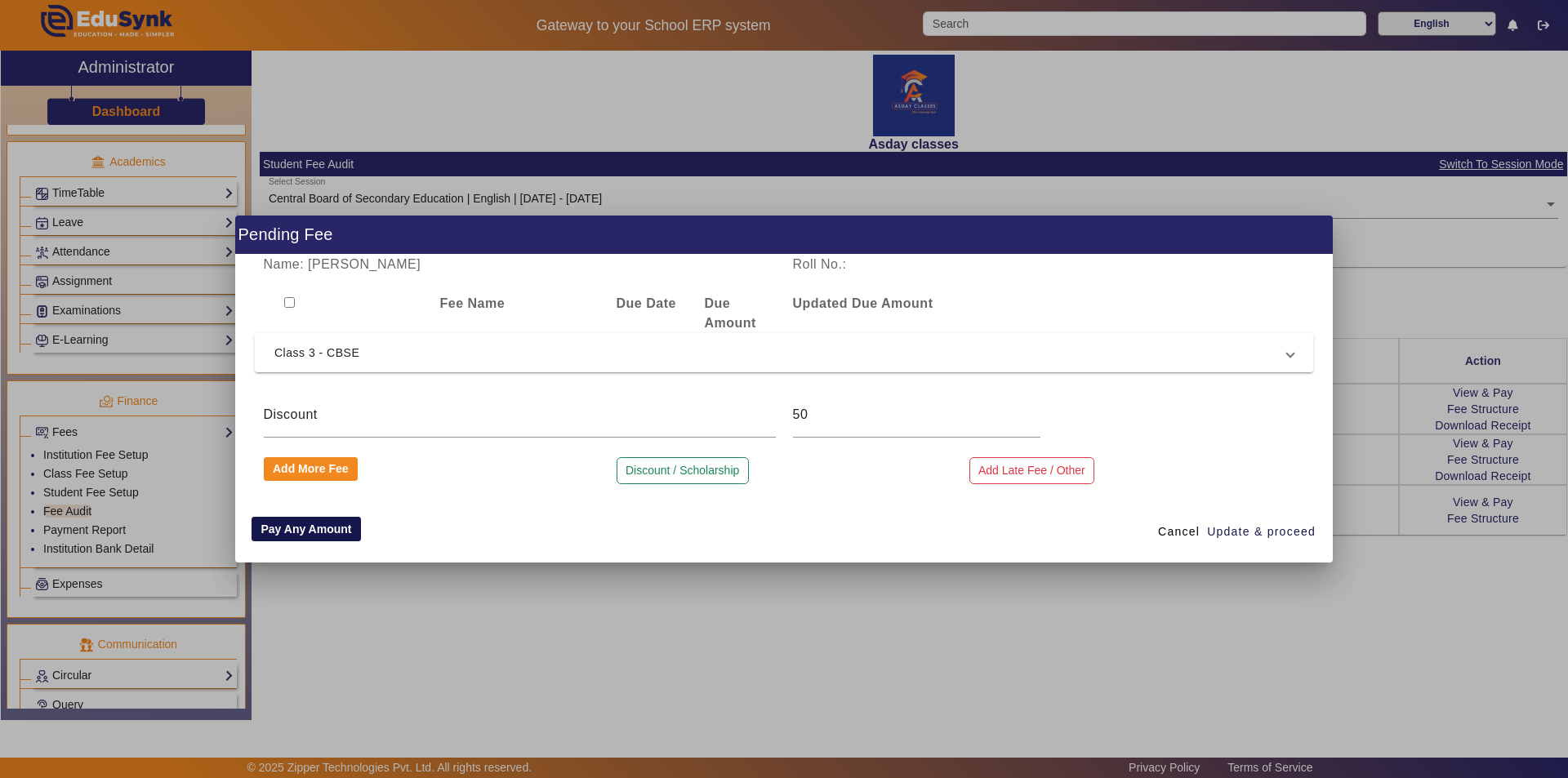
click at [259, 523] on button "Pay Any Amount" at bounding box center [306, 529] width 110 height 24
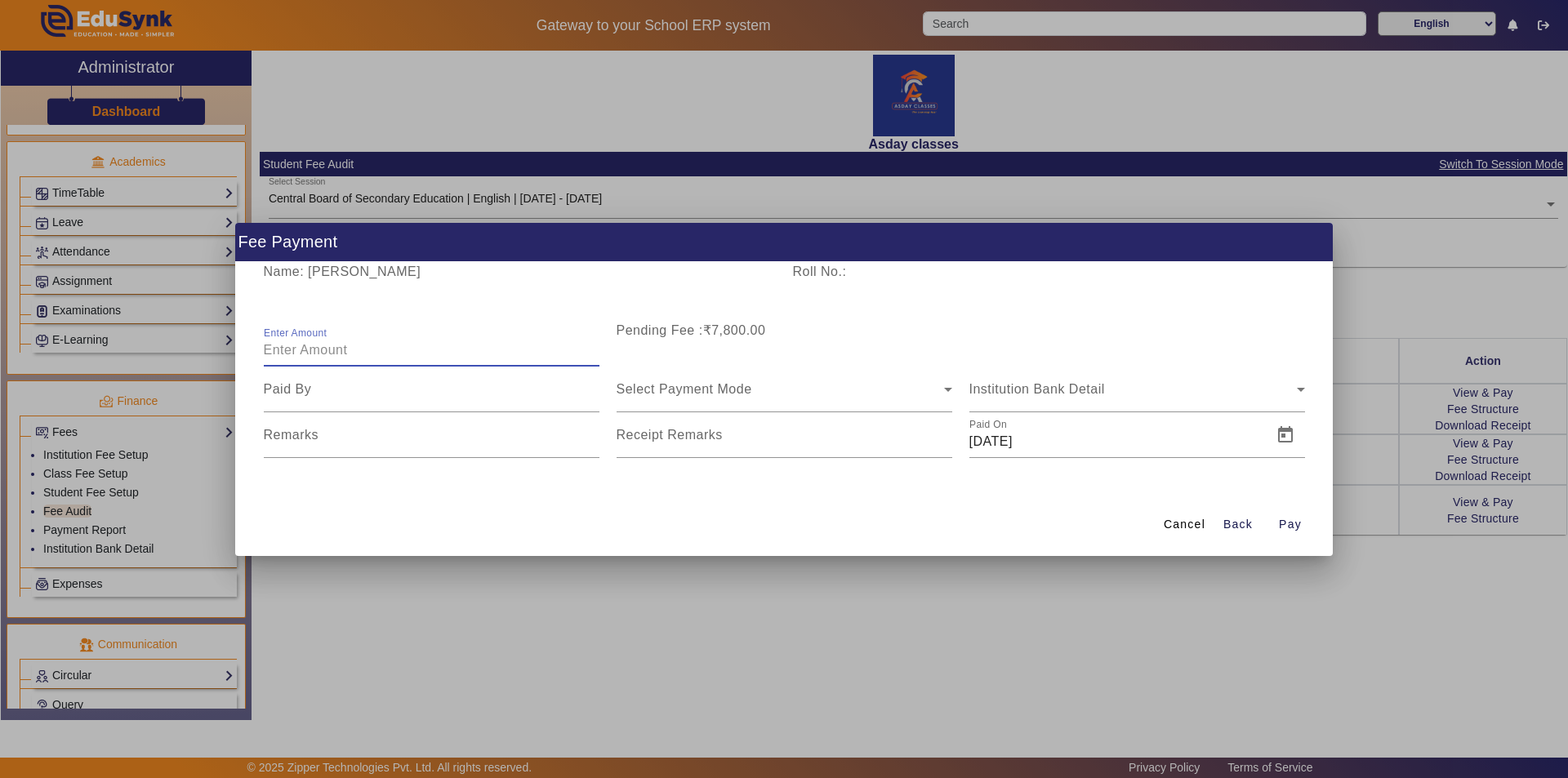
click at [280, 353] on input "Enter Amount" at bounding box center [431, 350] width 335 height 20
type input "600"
click at [666, 389] on span "Select Payment Mode" at bounding box center [684, 389] width 135 height 14
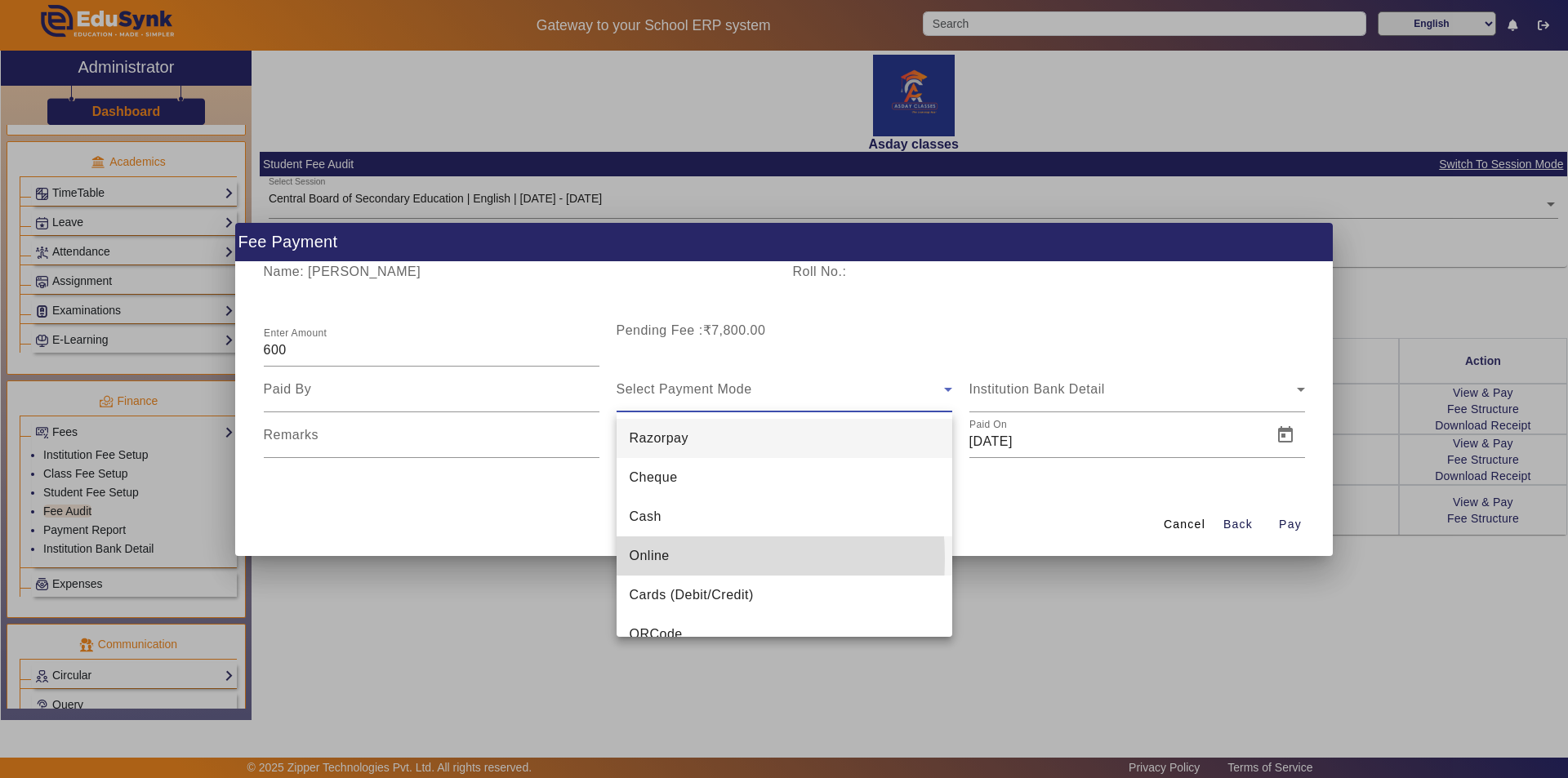
click at [642, 558] on span "Online" at bounding box center [650, 556] width 40 height 20
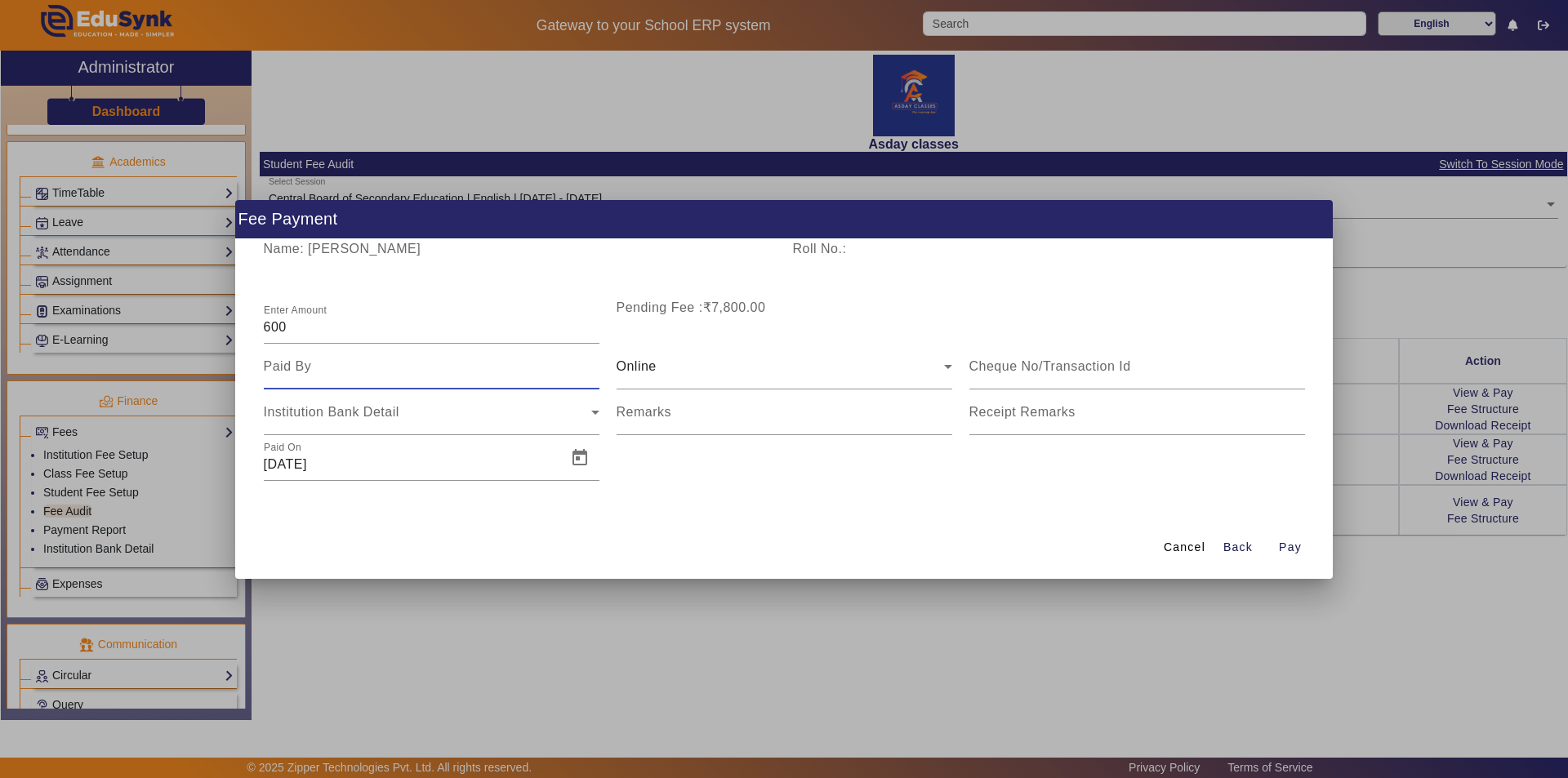
click at [302, 362] on input at bounding box center [431, 366] width 335 height 20
type input "Mother"
click at [576, 461] on span "Open calendar" at bounding box center [580, 458] width 39 height 39
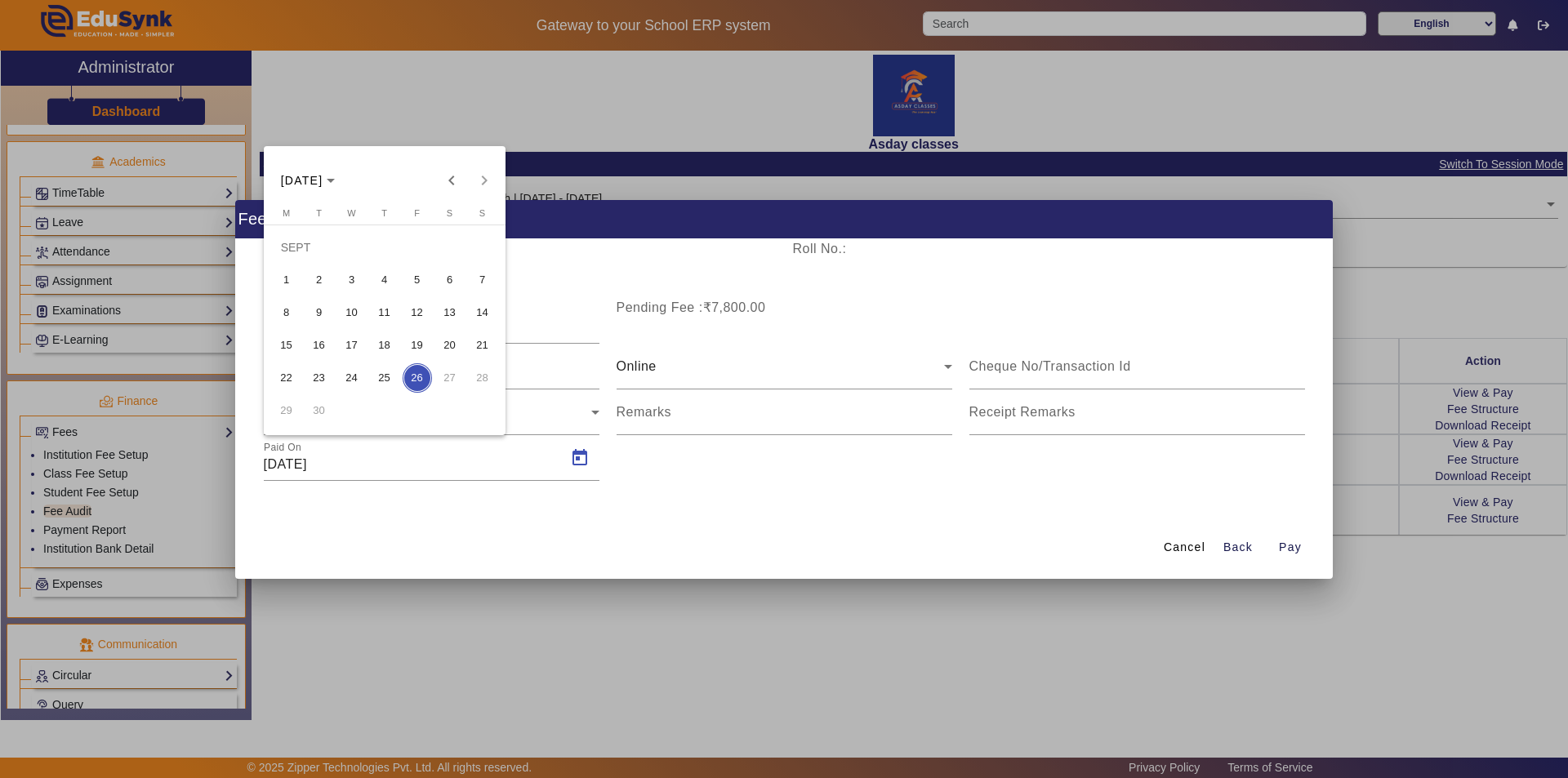
click at [380, 374] on span "25" at bounding box center [384, 377] width 29 height 29
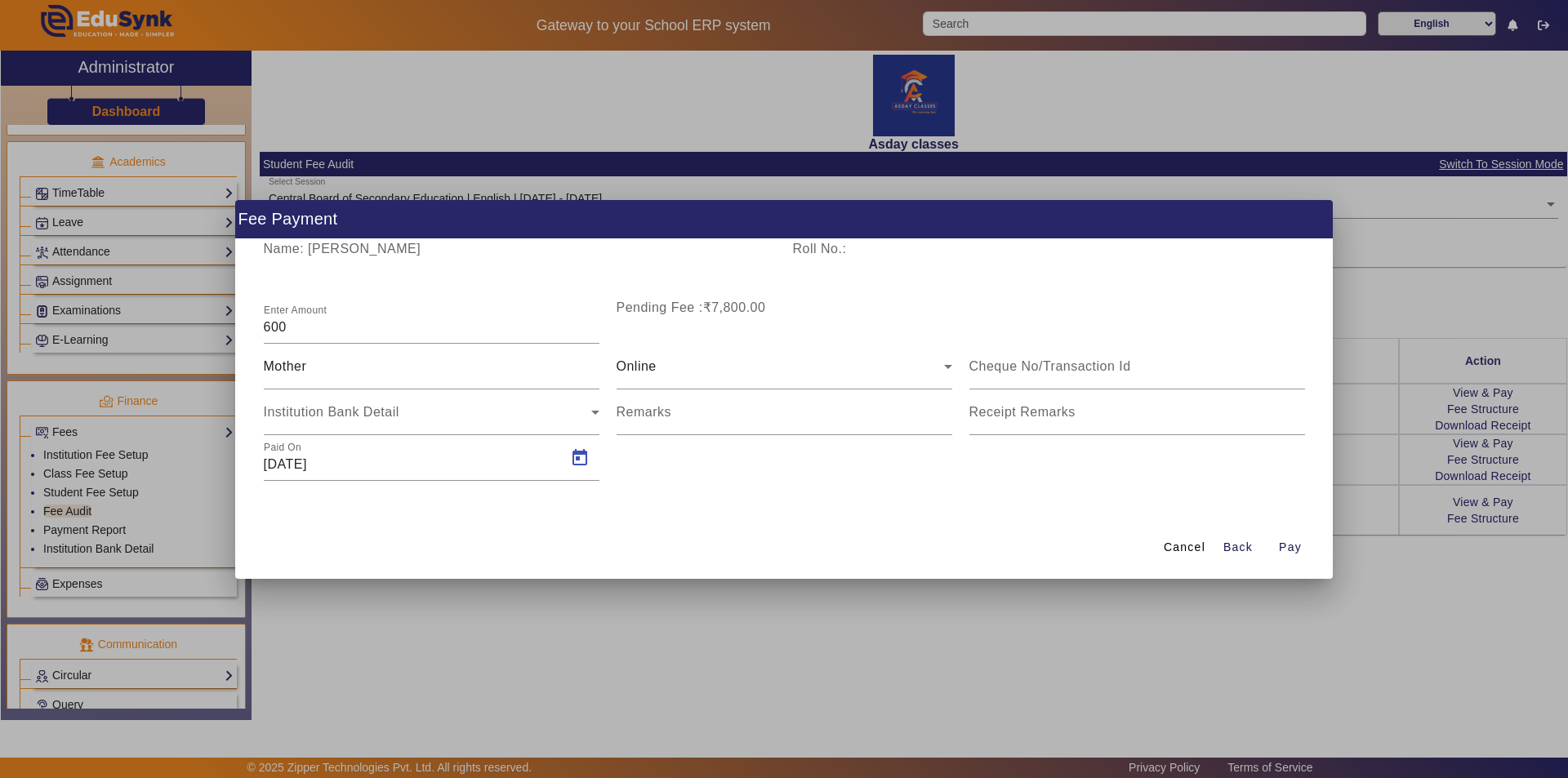
type input "[DATE]"
click at [1283, 547] on span "Pay" at bounding box center [1290, 547] width 23 height 17
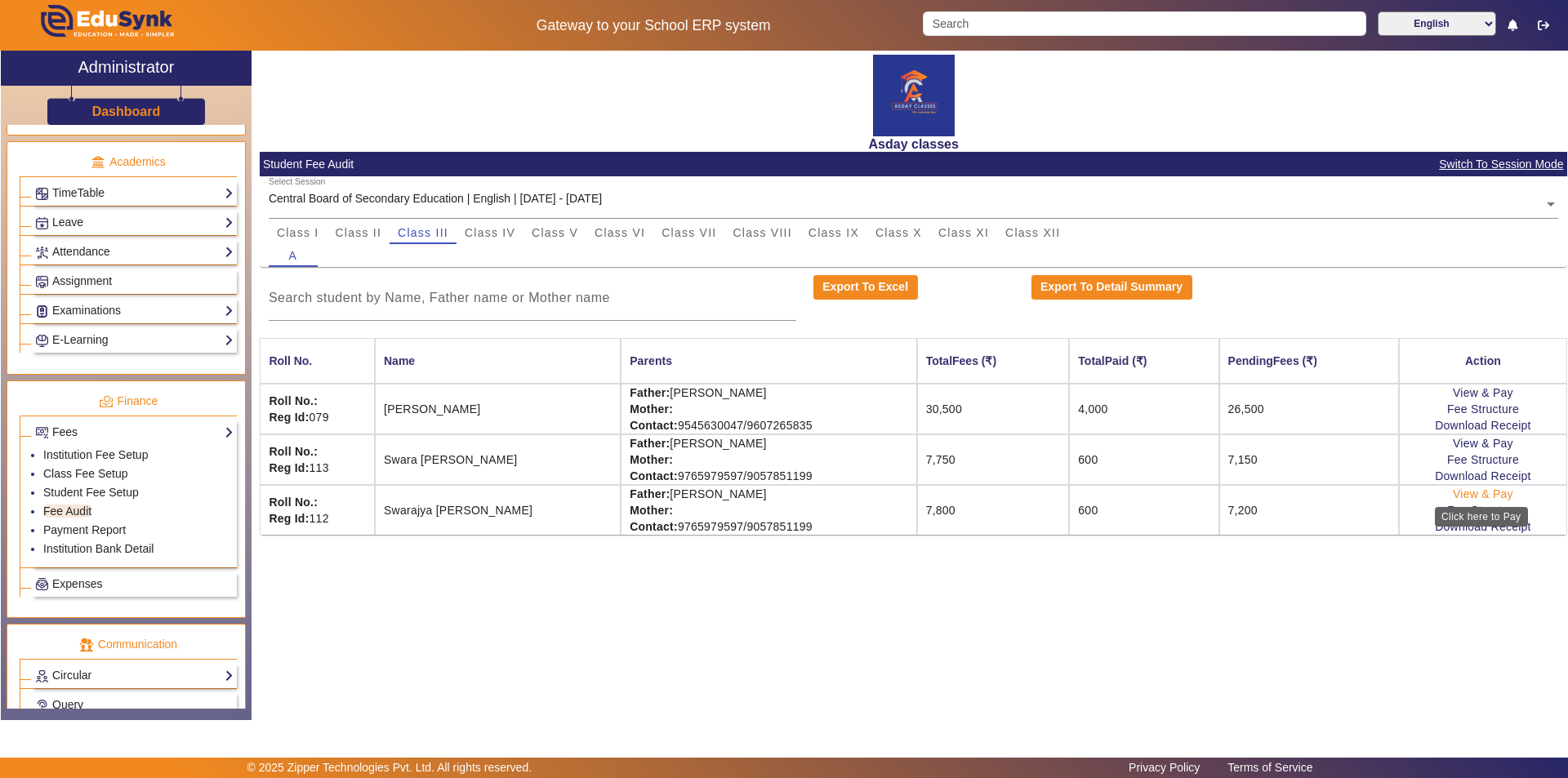
click at [1455, 497] on link "View & Pay" at bounding box center [1483, 494] width 60 height 13
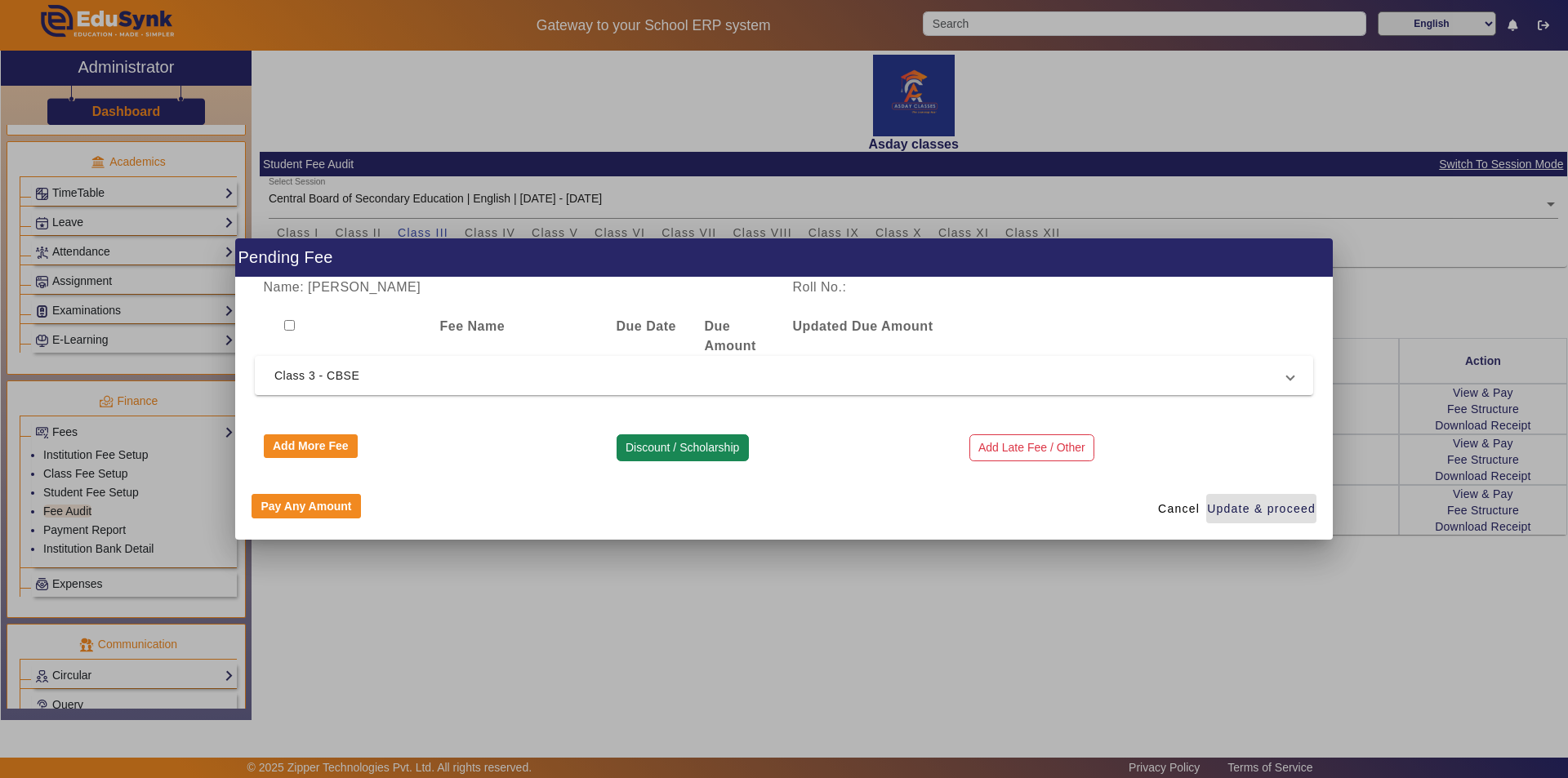
click at [655, 452] on button "Discount / Scholarship" at bounding box center [683, 449] width 132 height 28
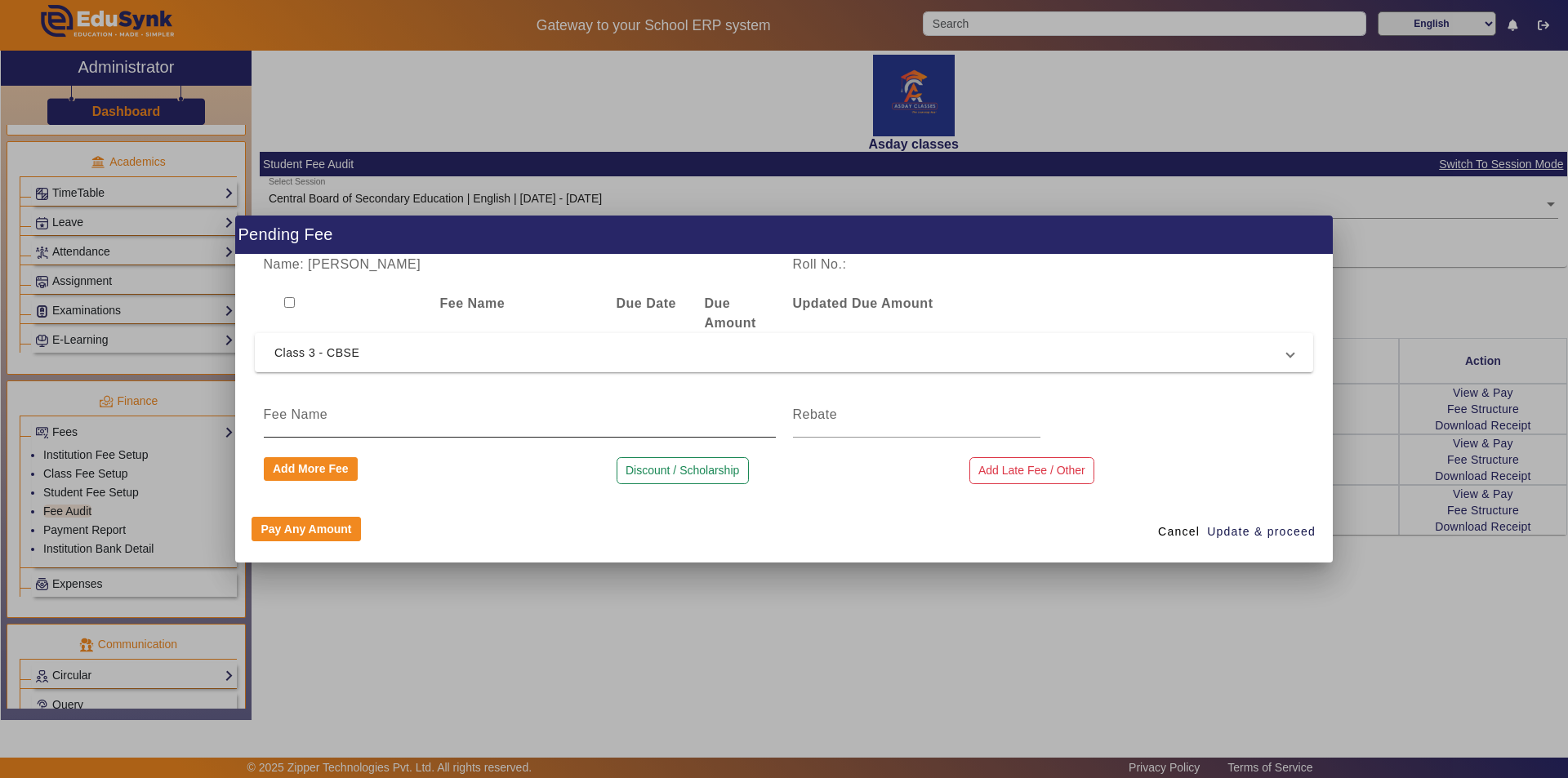
click at [325, 420] on input at bounding box center [519, 414] width 512 height 20
type input "Discount"
click at [816, 410] on input at bounding box center [917, 414] width 248 height 20
type input "50"
click at [1261, 529] on span "Update & proceed" at bounding box center [1262, 532] width 109 height 17
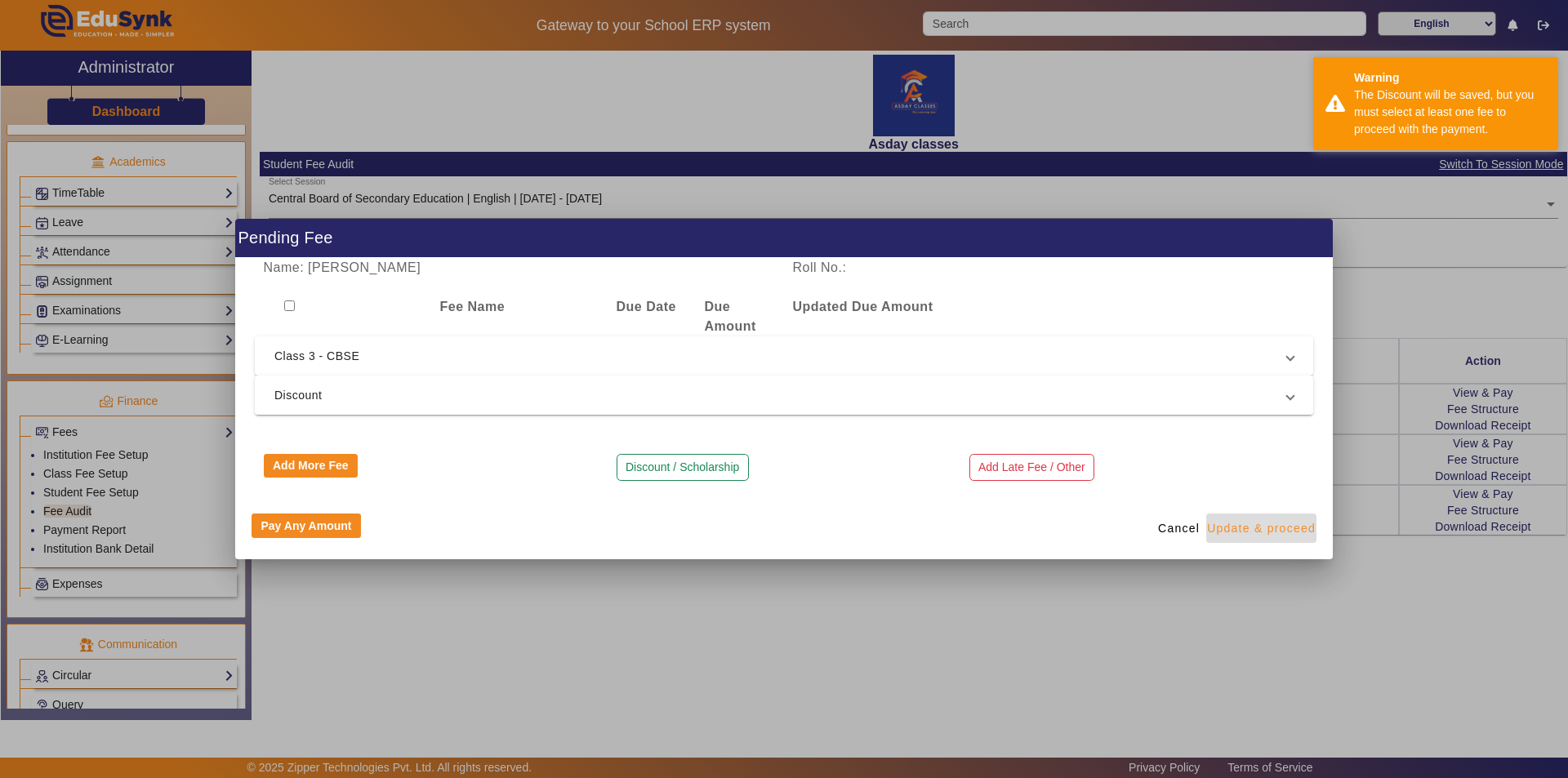
click at [1260, 529] on span "Update & proceed" at bounding box center [1262, 528] width 109 height 17
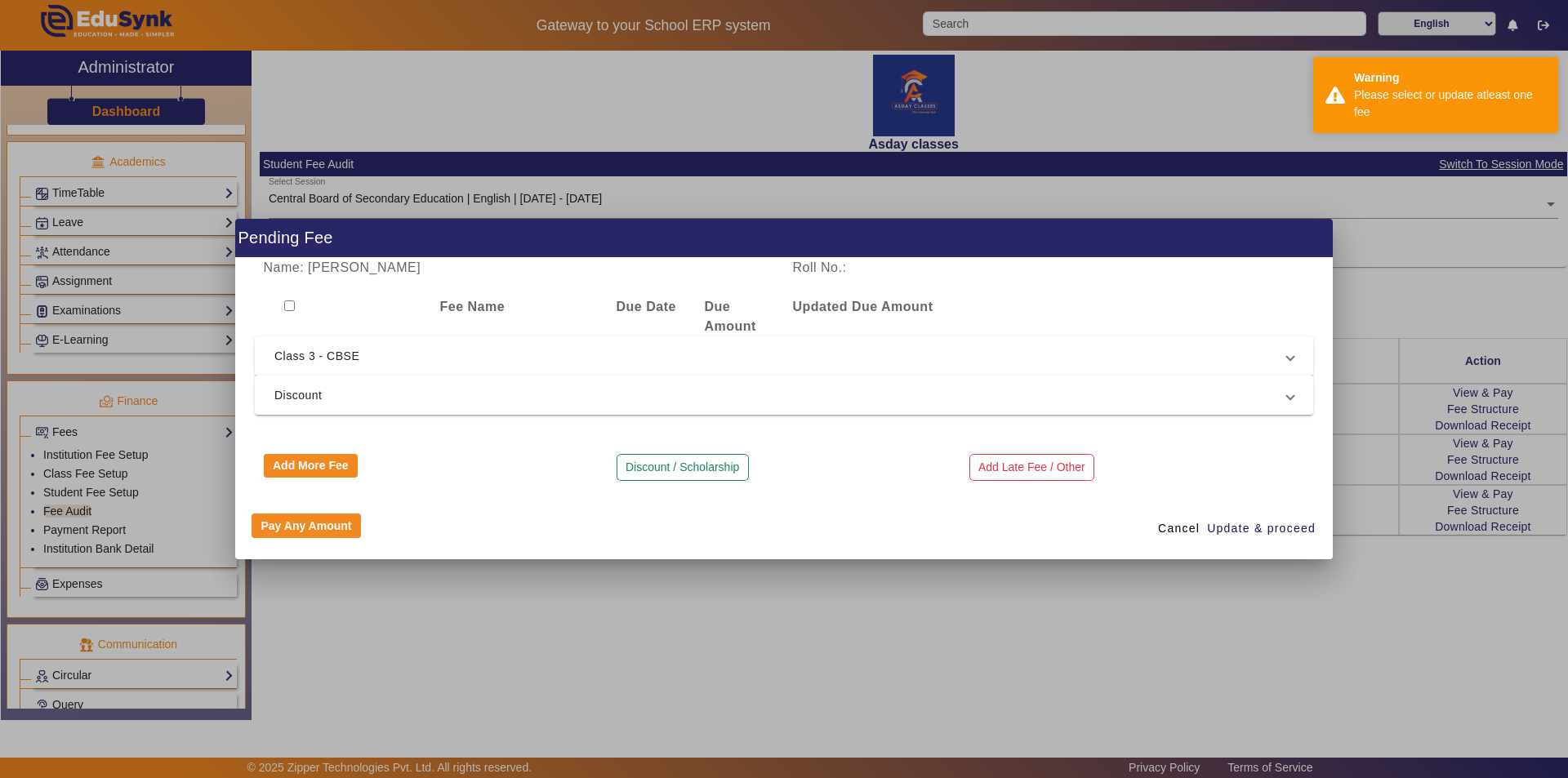
click at [1170, 649] on div at bounding box center [784, 389] width 1568 height 778
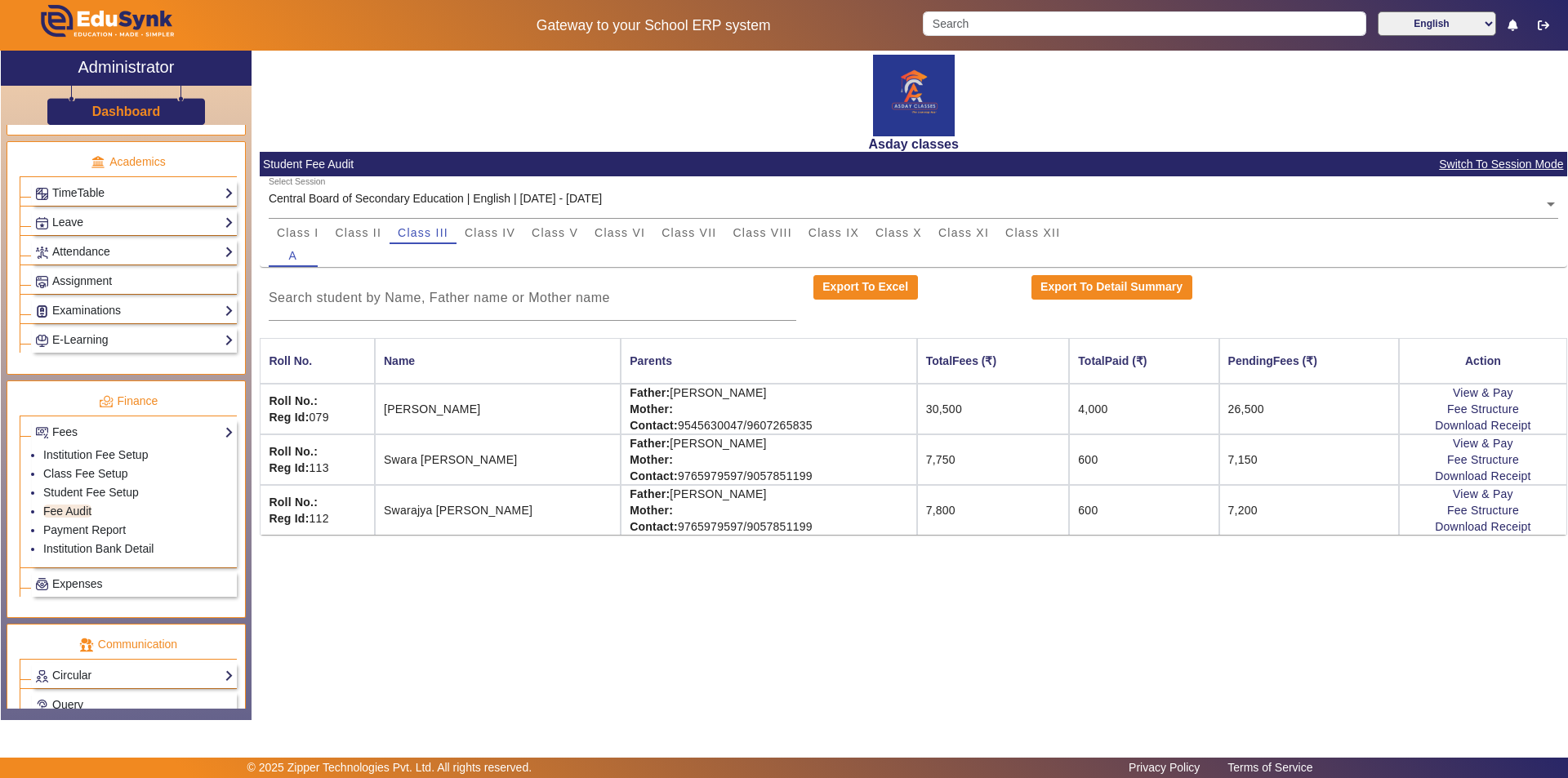
click at [1245, 512] on td "7,200" at bounding box center [1309, 510] width 179 height 50
drag, startPoint x: 941, startPoint y: 621, endPoint x: 1181, endPoint y: 525, distance: 258.5
click at [942, 621] on div "Asday classes Student Fee Audit Switch To Session Mode Select Session Central B…" at bounding box center [909, 376] width 1315 height 652
click at [1244, 511] on td "7,200" at bounding box center [1309, 510] width 179 height 50
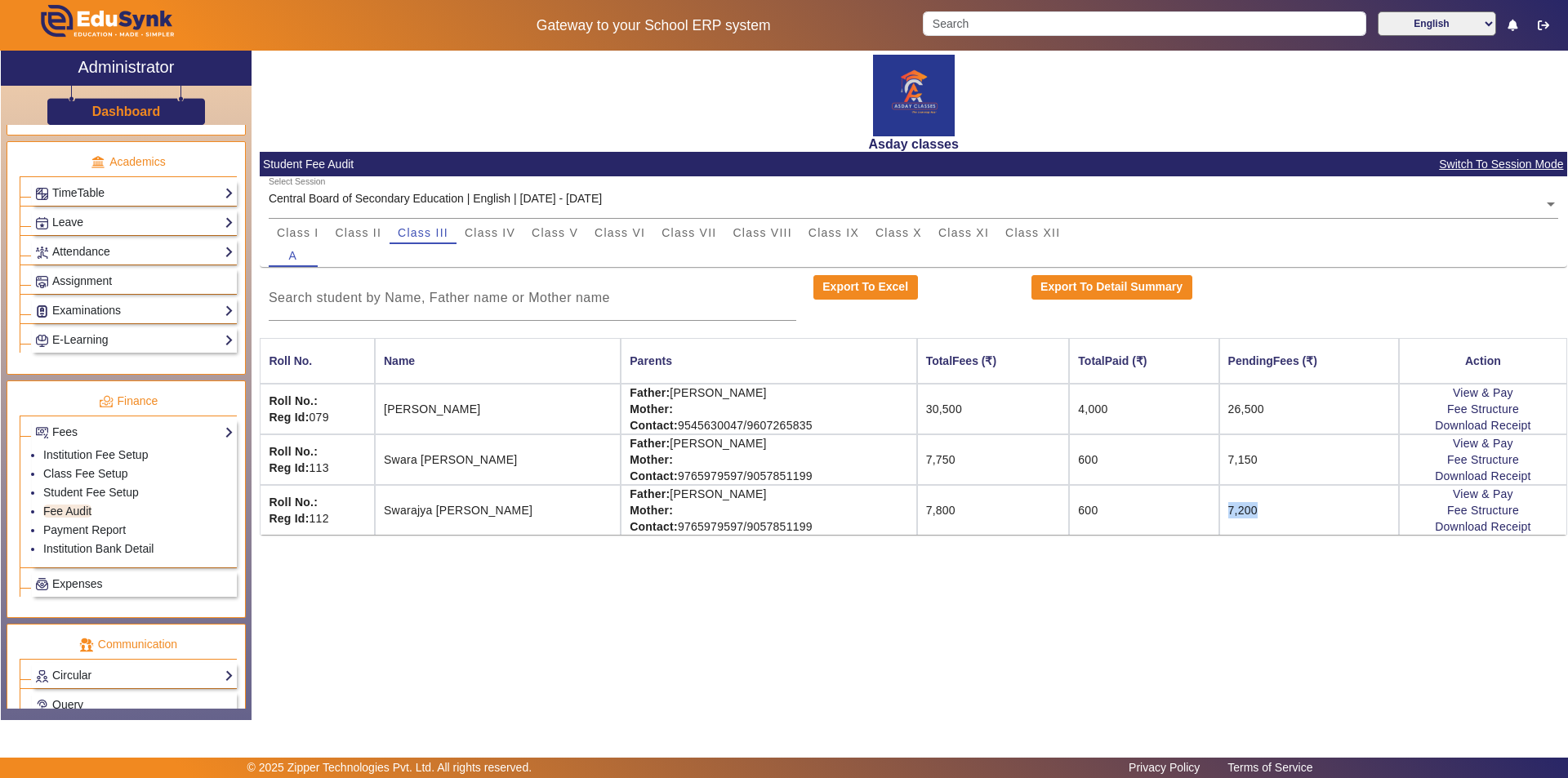
click at [1244, 511] on td "7,200" at bounding box center [1309, 510] width 179 height 50
click at [1162, 602] on div "Asday classes Student Fee Audit Switch To Session Mode Select Session Central B…" at bounding box center [909, 376] width 1315 height 652
click at [1470, 492] on link "View & Pay" at bounding box center [1483, 494] width 60 height 13
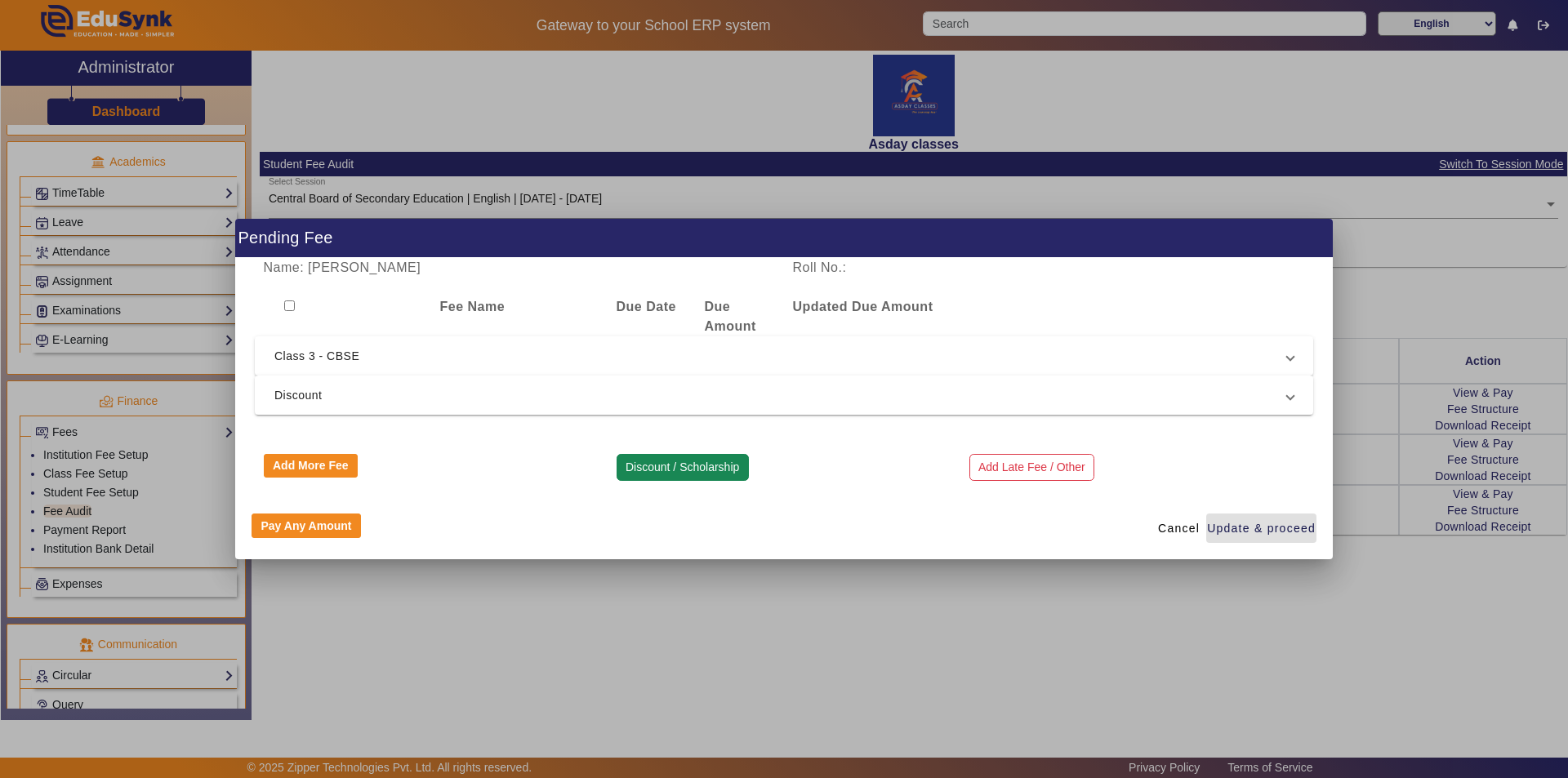
click at [681, 469] on button "Discount / Scholarship" at bounding box center [683, 468] width 132 height 28
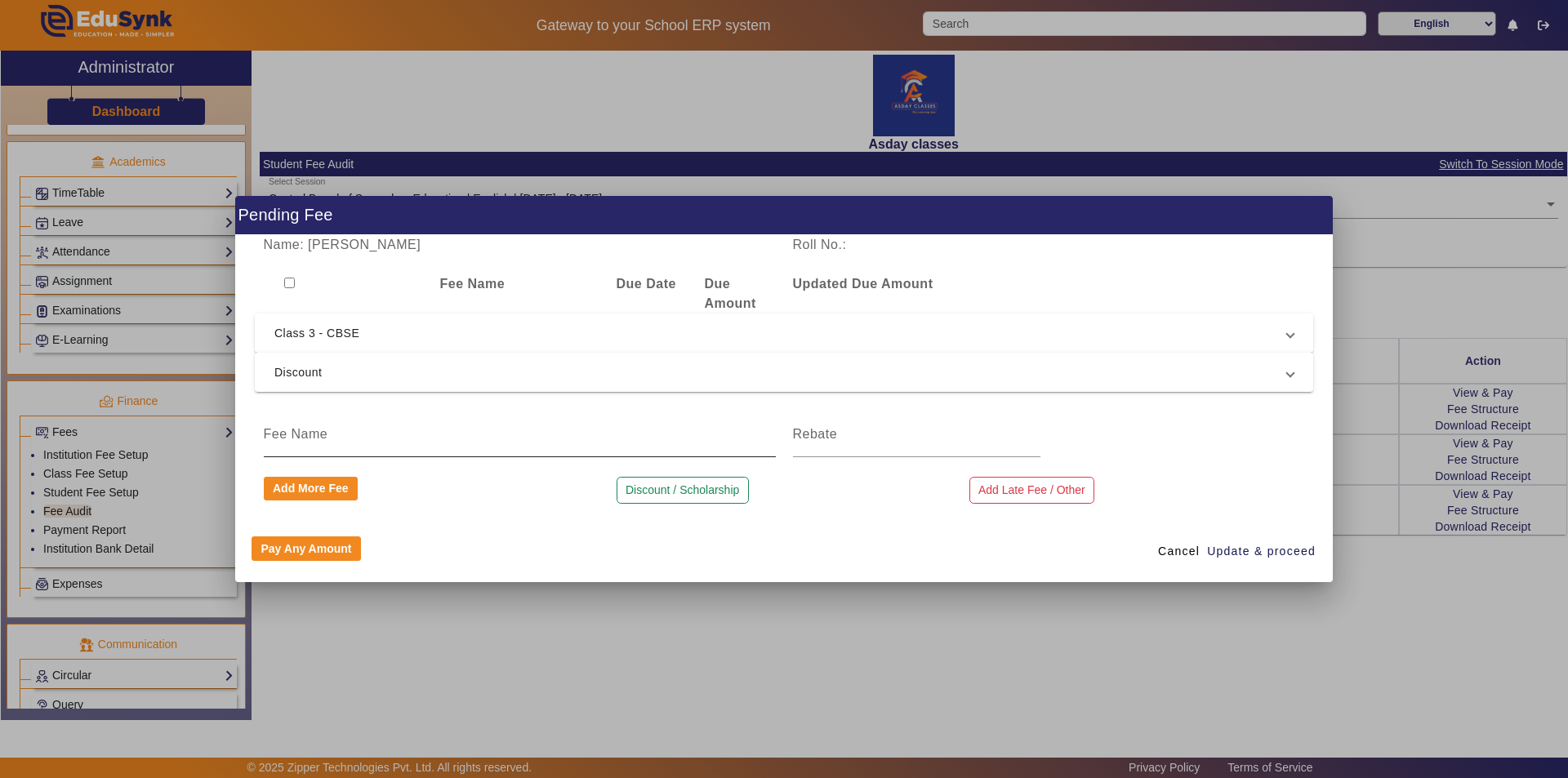
click at [503, 441] on input at bounding box center [519, 434] width 512 height 20
click at [442, 432] on input "Prorated Fee" at bounding box center [519, 434] width 512 height 20
type input "P"
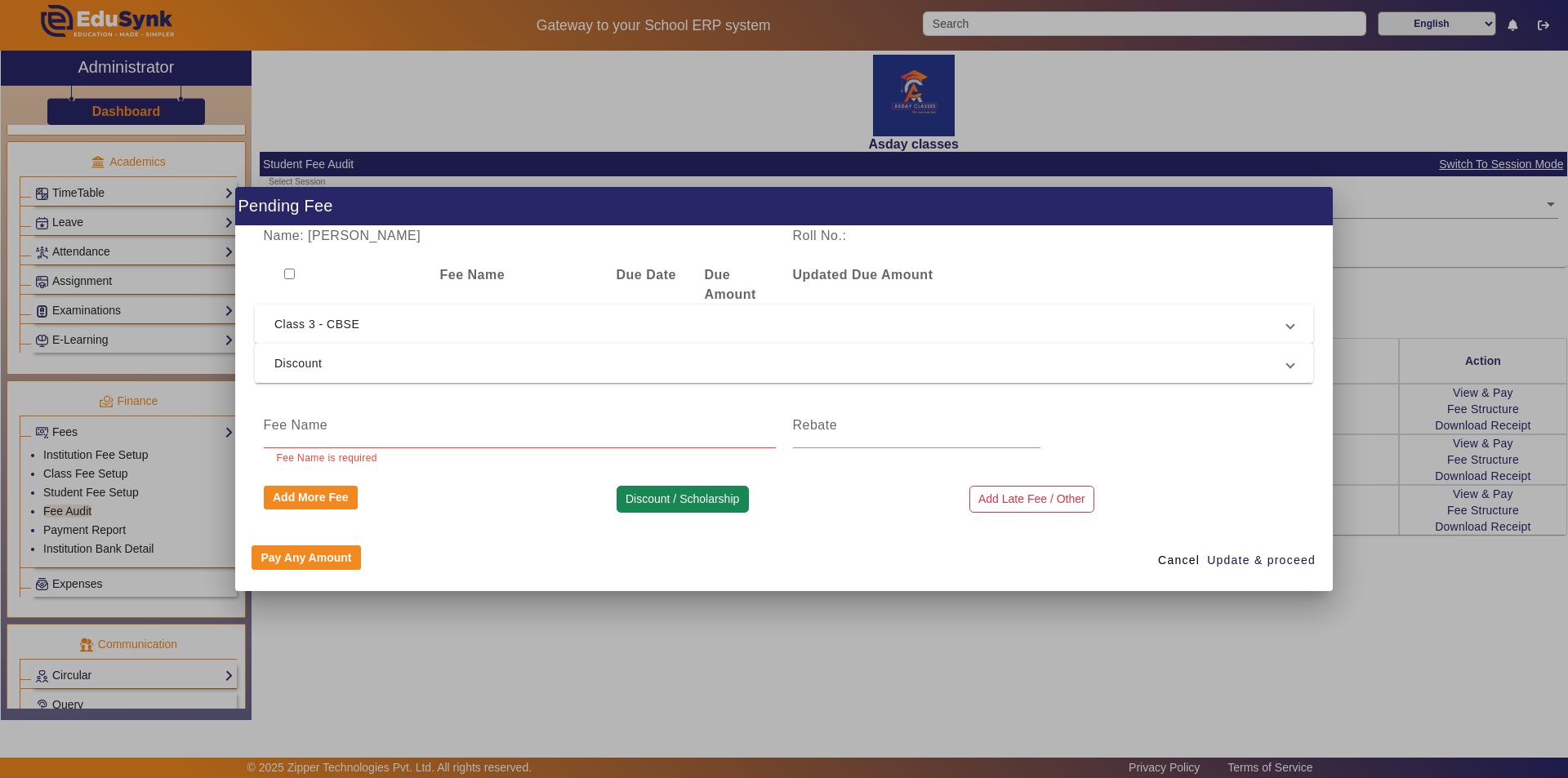
click at [653, 488] on button "Discount / Scholarship" at bounding box center [683, 500] width 132 height 28
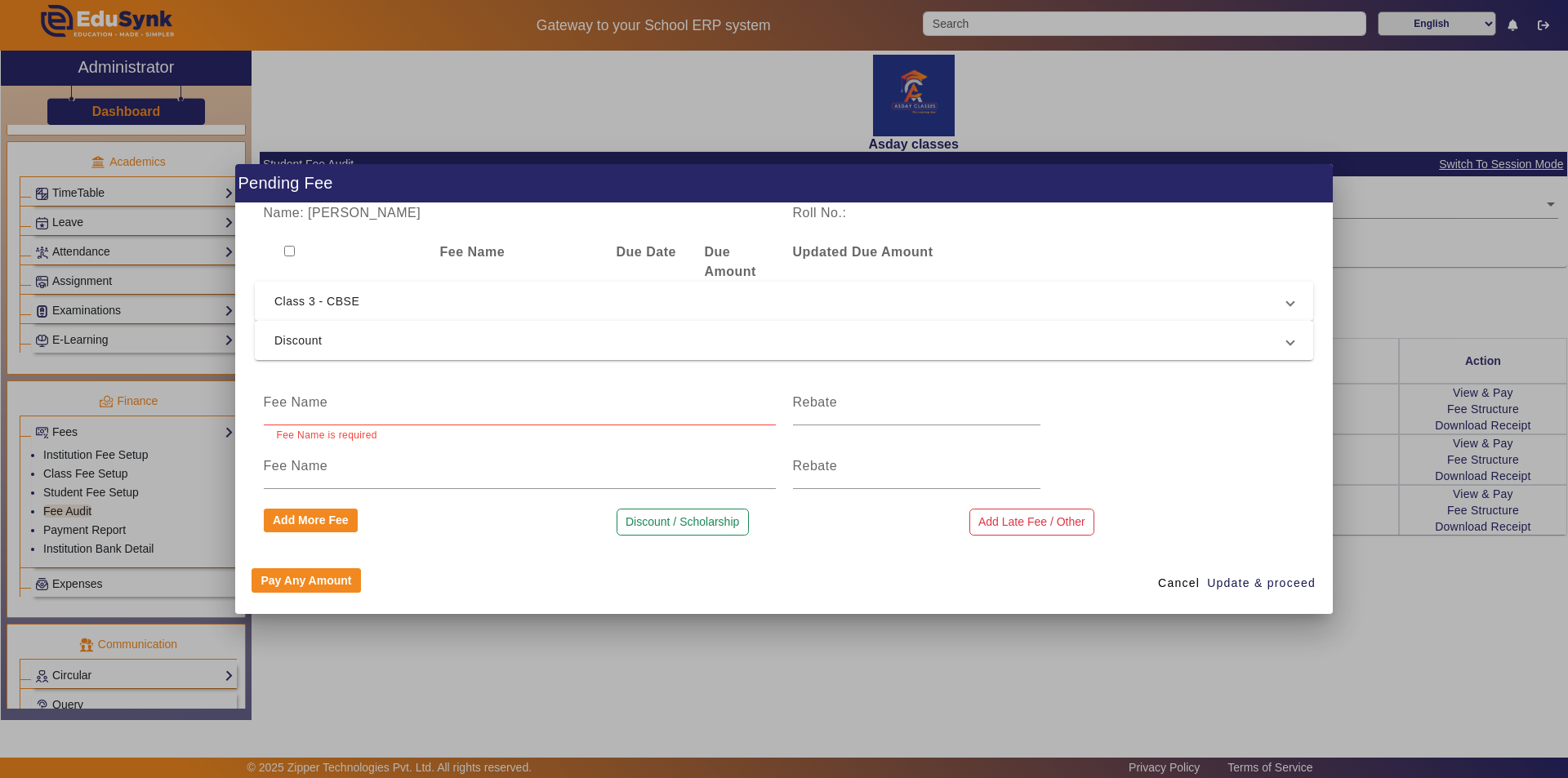
click at [413, 393] on input at bounding box center [519, 402] width 512 height 20
click at [529, 475] on input at bounding box center [519, 465] width 512 height 20
click at [0, 0] on app-feepayment "Pending Fee Name: Swarajya [PERSON_NAME] Roll No.: Fee Name Due Date Due Amount…" at bounding box center [0, 0] width 0 height 0
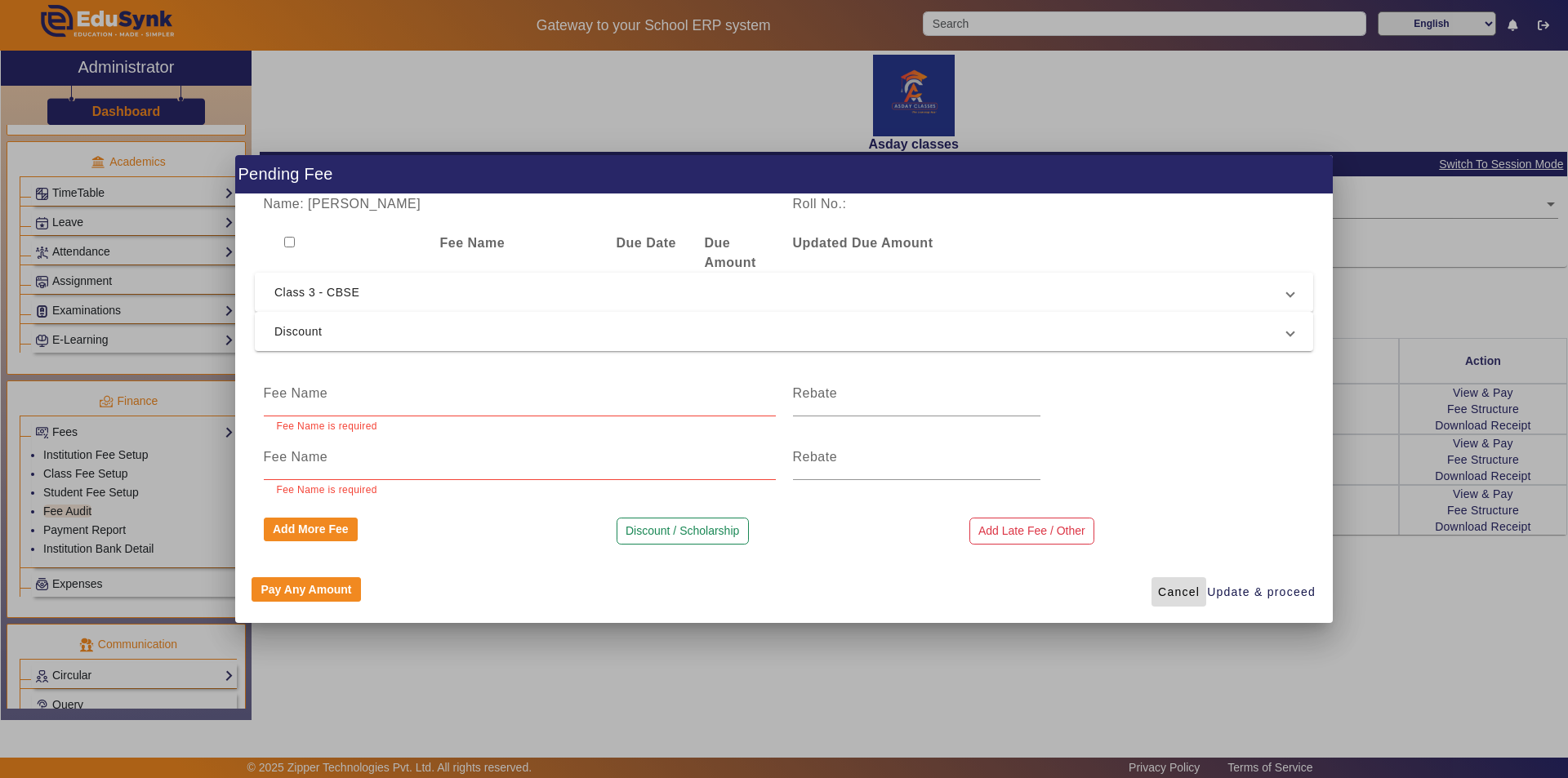
click at [1158, 590] on span at bounding box center [1178, 592] width 54 height 39
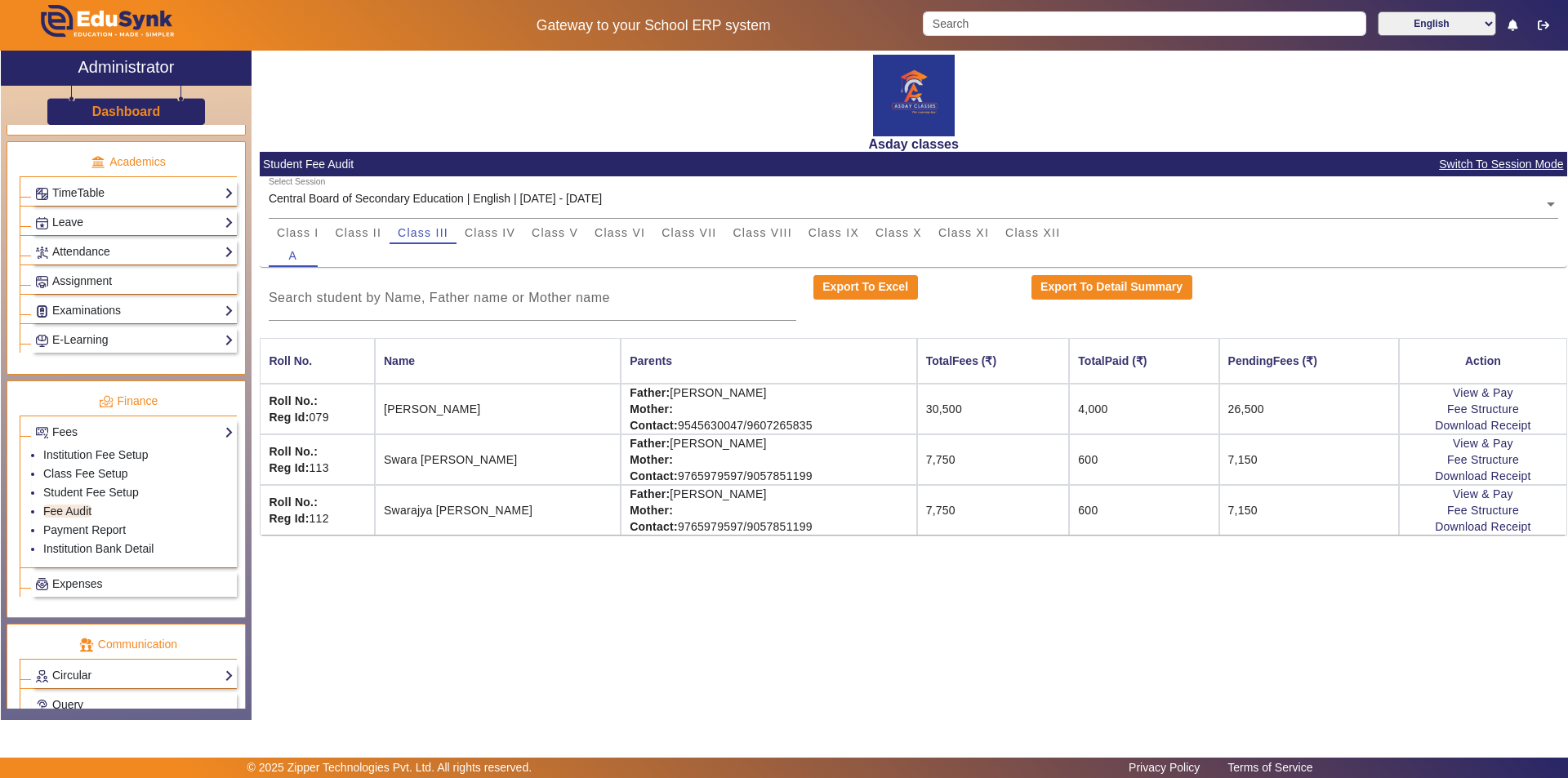
click at [1251, 614] on div "Asday classes Student Fee Audit Switch To Session Mode Select Session Central B…" at bounding box center [909, 376] width 1315 height 652
click at [988, 640] on div "Asday classes Student Fee Audit Switch To Session Mode Select Session Central B…" at bounding box center [909, 376] width 1315 height 652
click at [54, 509] on link "Fee Audit" at bounding box center [67, 511] width 48 height 13
click at [62, 511] on link "Fee Audit" at bounding box center [67, 511] width 48 height 13
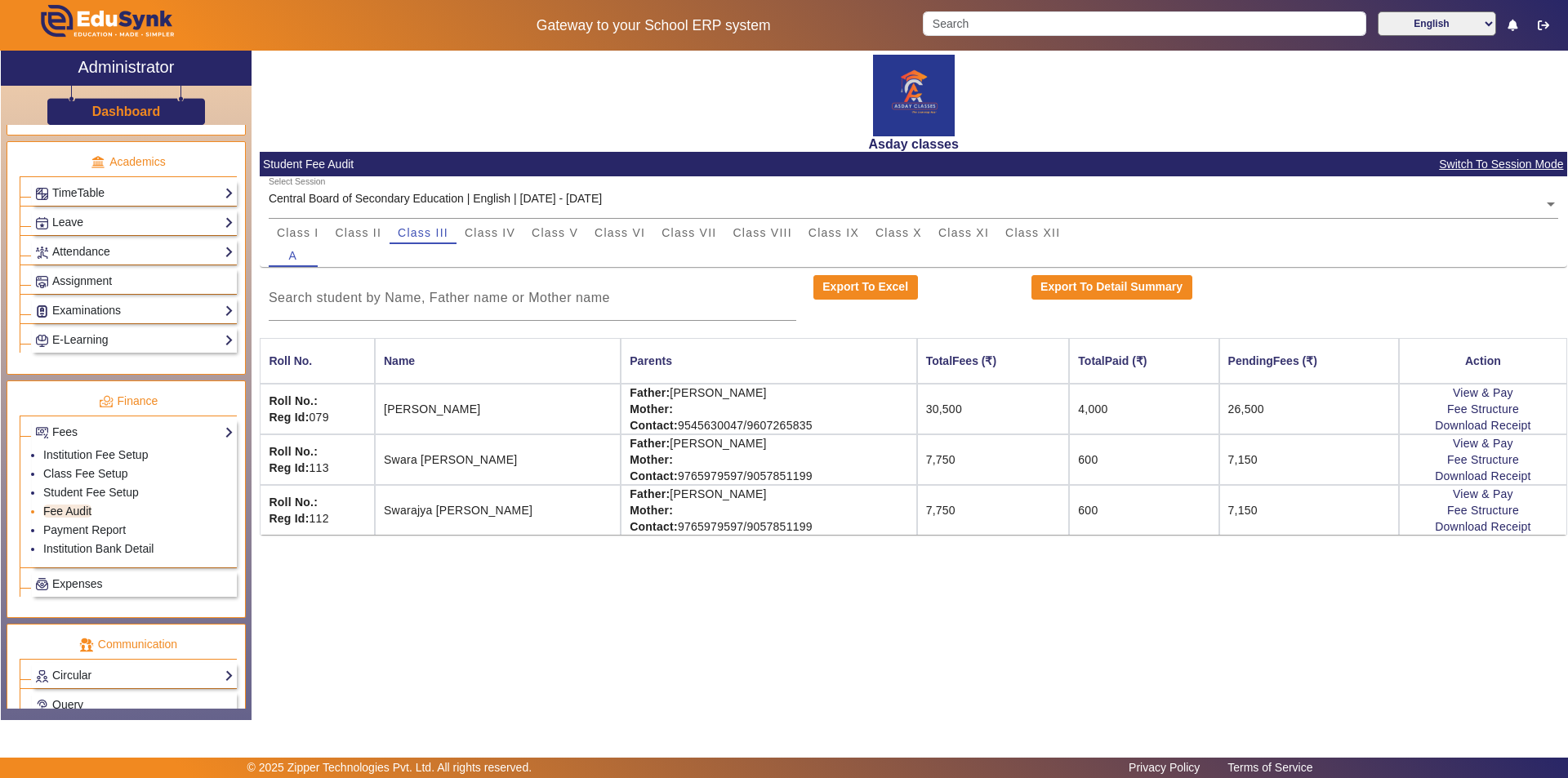
click at [62, 511] on link "Fee Audit" at bounding box center [67, 511] width 48 height 13
click at [396, 622] on div "Asday classes Student Fee Audit Switch To Session Mode Select Session Central B…" at bounding box center [909, 376] width 1315 height 652
click at [559, 620] on div "Asday classes Student Fee Audit Switch To Session Mode Select Session Central B…" at bounding box center [909, 376] width 1315 height 652
